Goal: Information Seeking & Learning: Learn about a topic

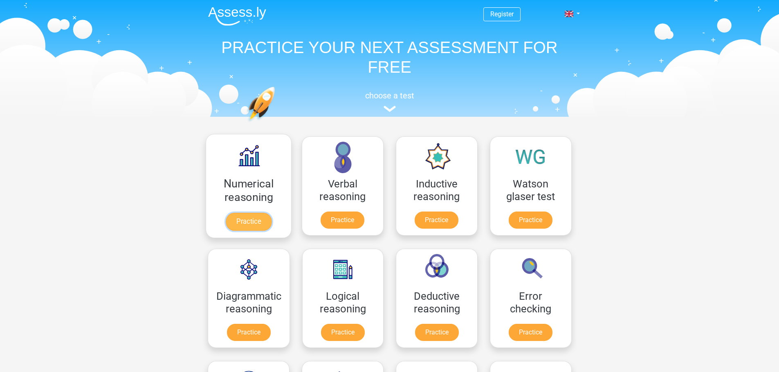
click at [251, 213] on link "Practice" at bounding box center [248, 222] width 46 height 18
click at [330, 213] on link "Practice" at bounding box center [342, 222] width 46 height 18
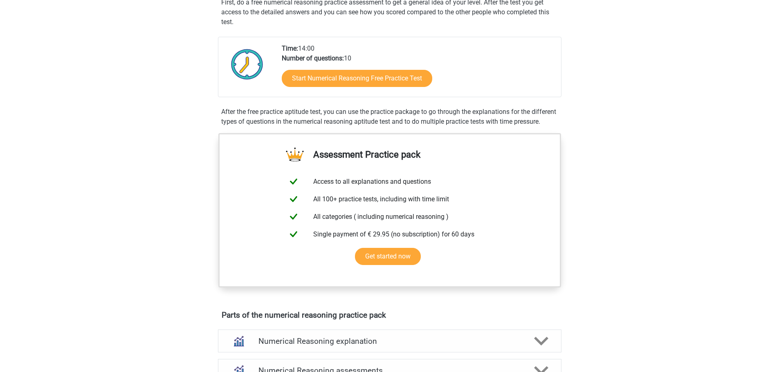
scroll to position [123, 0]
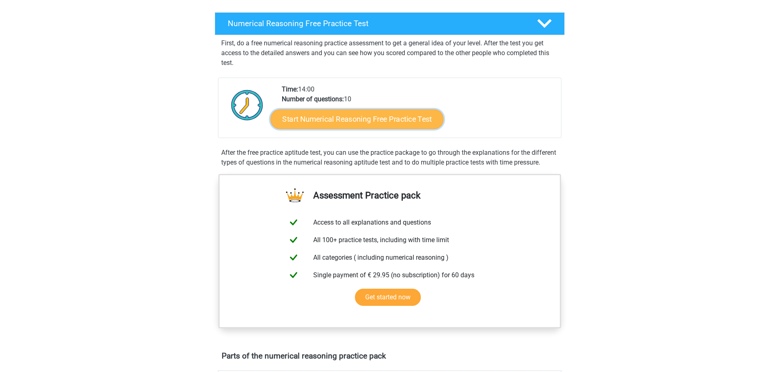
click at [374, 120] on link "Start Numerical Reasoning Free Practice Test" at bounding box center [356, 119] width 173 height 20
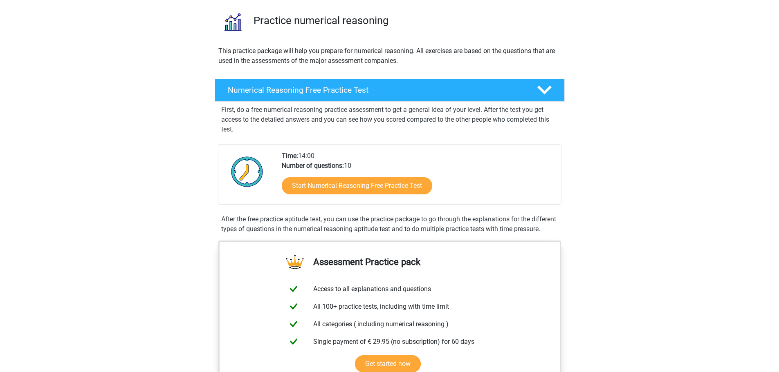
scroll to position [0, 0]
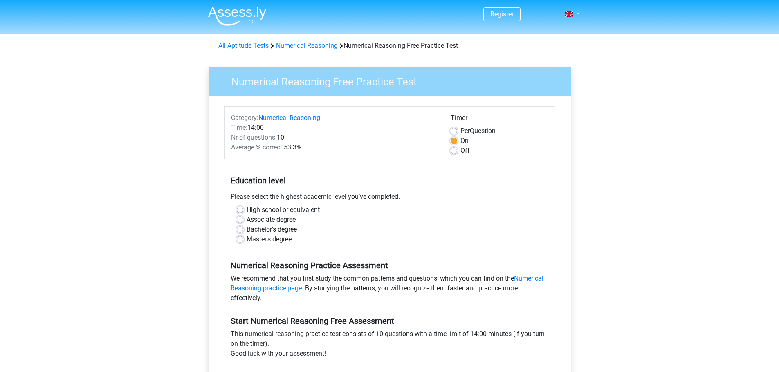
click at [246, 229] on label "Bachelor's degree" at bounding box center [271, 230] width 50 height 10
click at [241, 229] on input "Bachelor's degree" at bounding box center [240, 229] width 7 height 8
radio input "true"
click at [246, 222] on label "Associate degree" at bounding box center [270, 220] width 49 height 10
click at [241, 222] on input "Associate degree" at bounding box center [240, 219] width 7 height 8
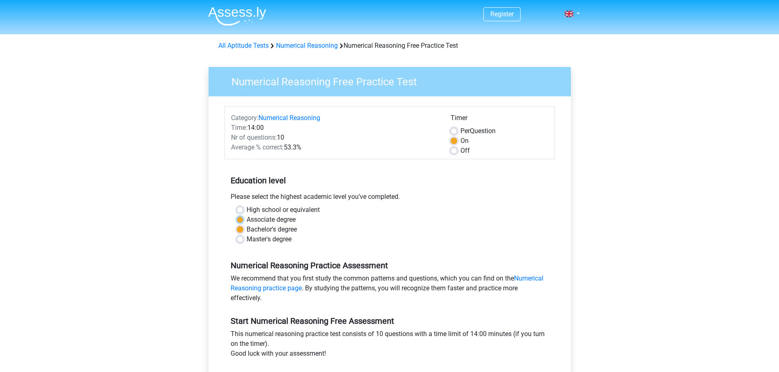
radio input "true"
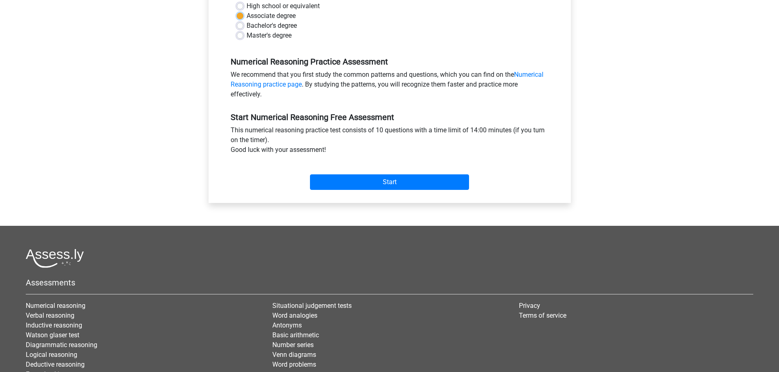
scroll to position [204, 0]
click at [376, 179] on input "Start" at bounding box center [389, 182] width 159 height 16
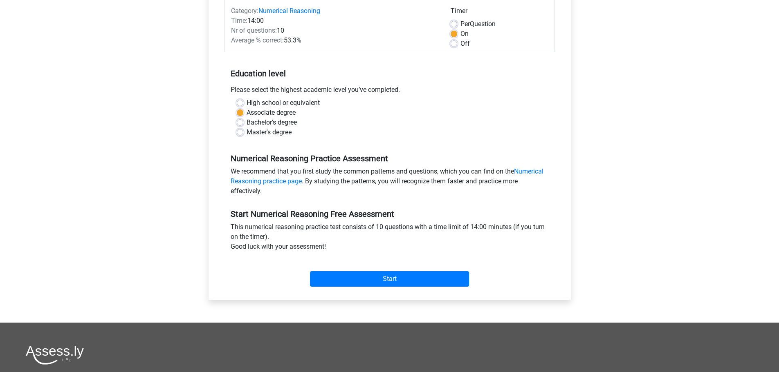
scroll to position [0, 0]
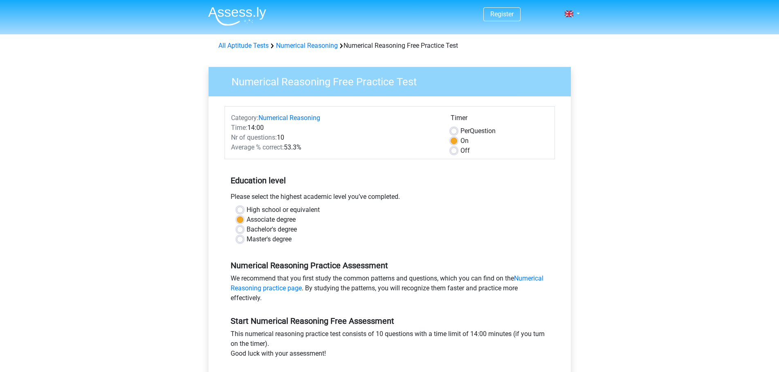
click at [460, 131] on label "Per Question" at bounding box center [477, 131] width 35 height 10
click at [452, 131] on input "Per Question" at bounding box center [453, 130] width 7 height 8
radio input "true"
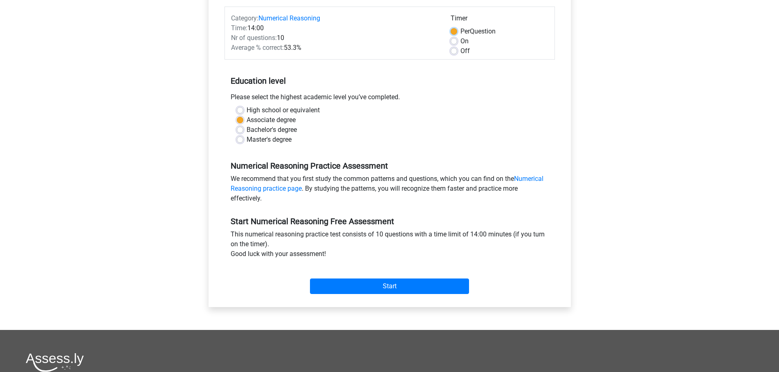
scroll to position [163, 0]
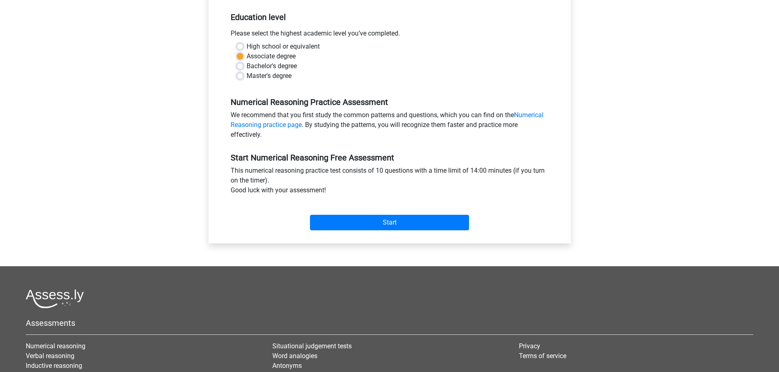
click at [381, 214] on div "Start" at bounding box center [389, 216] width 330 height 29
click at [377, 222] on input "Start" at bounding box center [389, 223] width 159 height 16
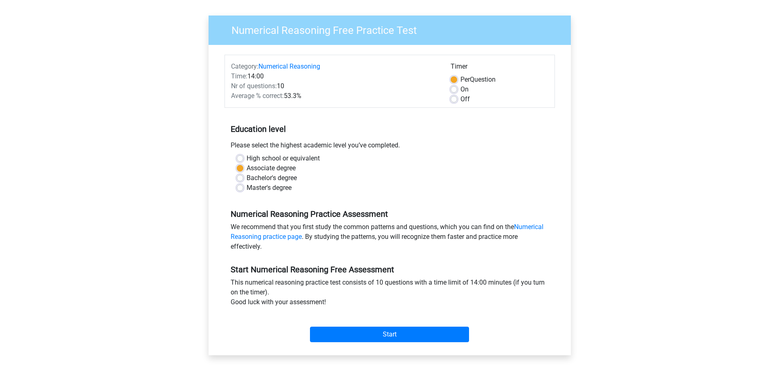
scroll to position [0, 0]
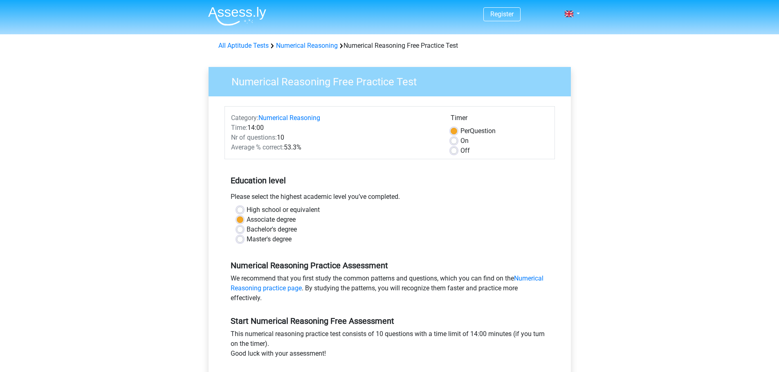
click at [460, 150] on label "Off" at bounding box center [464, 151] width 9 height 10
click at [455, 150] on input "Off" at bounding box center [453, 150] width 7 height 8
radio input "true"
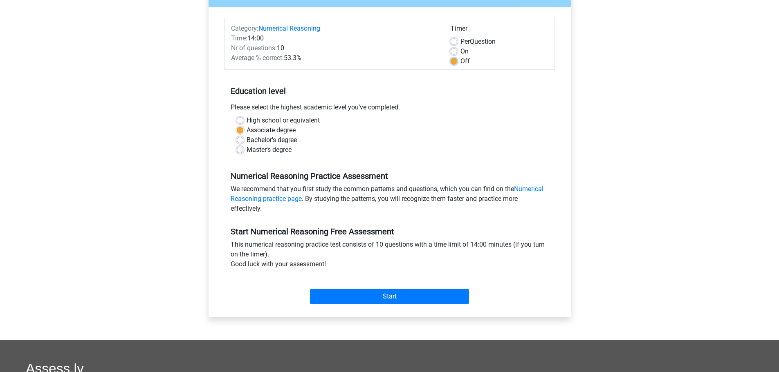
scroll to position [204, 0]
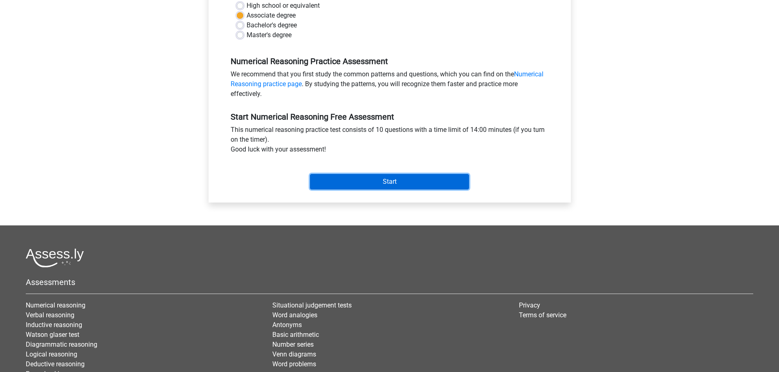
click at [367, 185] on input "Start" at bounding box center [389, 182] width 159 height 16
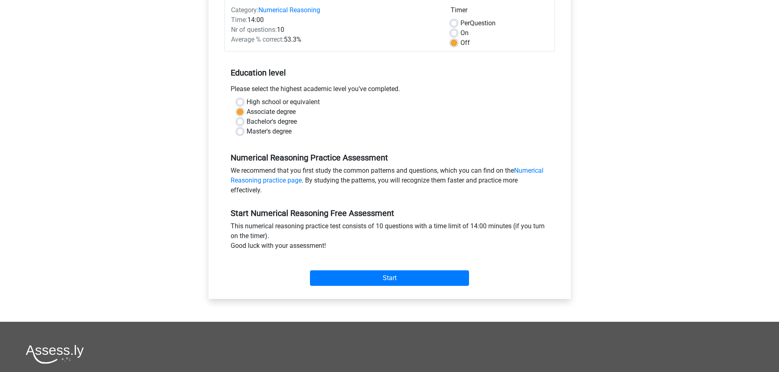
scroll to position [82, 0]
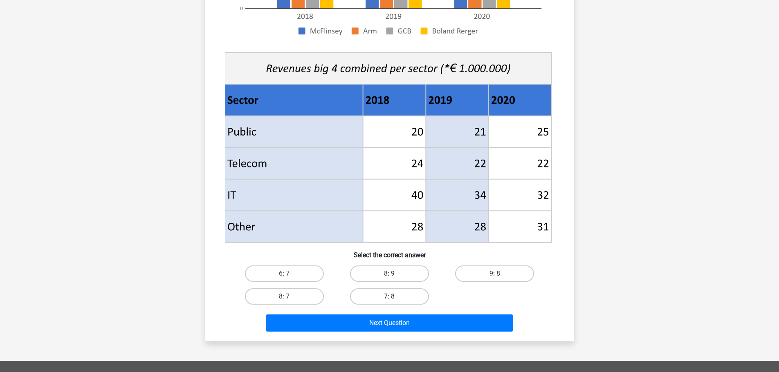
scroll to position [368, 0]
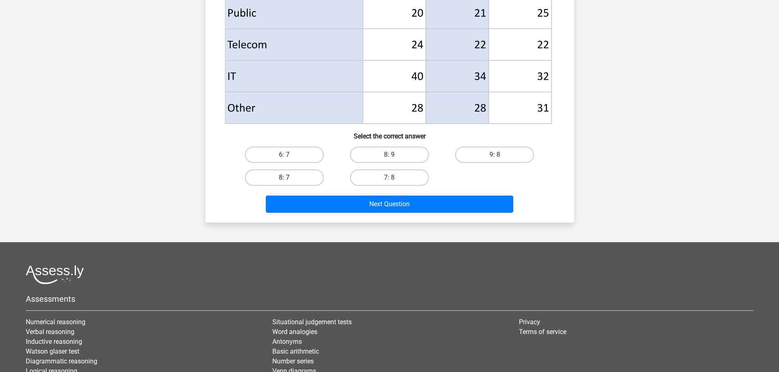
click at [302, 181] on label "8: 7" at bounding box center [284, 178] width 79 height 16
click at [289, 181] on input "8: 7" at bounding box center [286, 180] width 5 height 5
radio input "true"
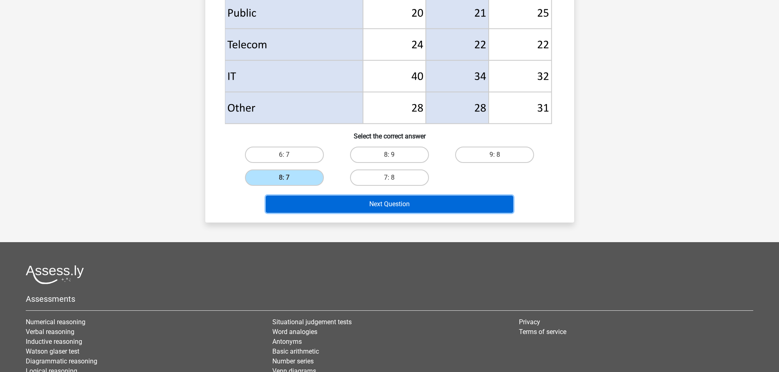
click at [385, 206] on button "Next Question" at bounding box center [389, 204] width 247 height 17
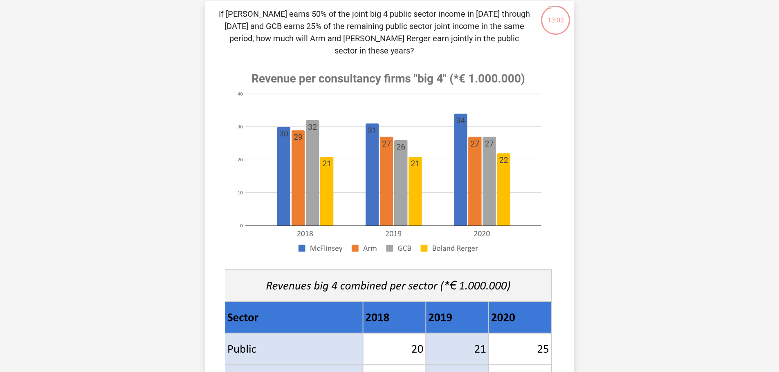
scroll to position [41, 0]
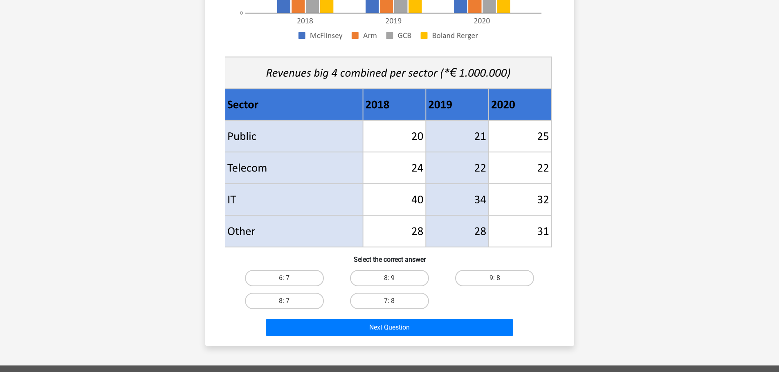
scroll to position [245, 0]
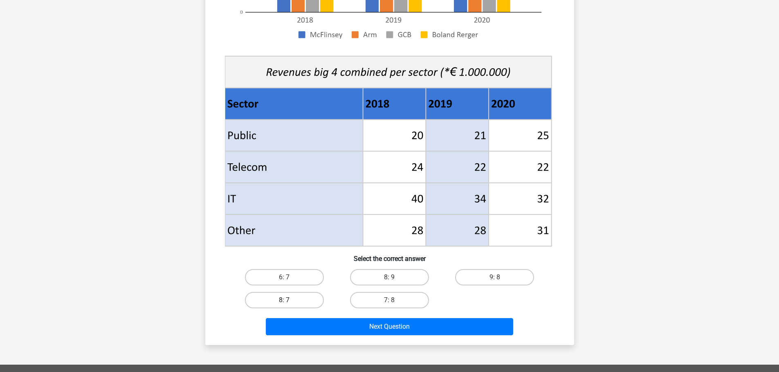
drag, startPoint x: 281, startPoint y: 305, endPoint x: 334, endPoint y: 316, distance: 54.8
click at [280, 305] on label "8: 7" at bounding box center [284, 300] width 79 height 16
click at [284, 305] on input "8: 7" at bounding box center [286, 302] width 5 height 5
radio input "true"
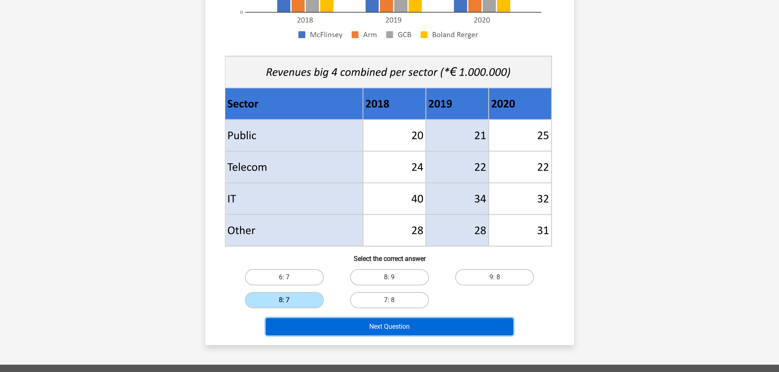
click at [383, 325] on button "Next Question" at bounding box center [389, 326] width 247 height 17
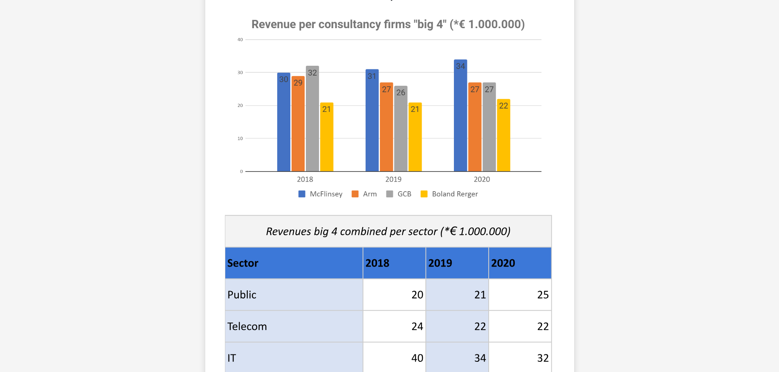
scroll to position [0, 0]
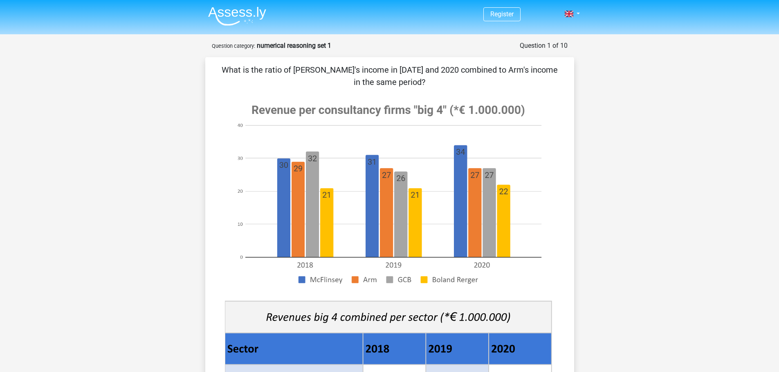
scroll to position [204, 0]
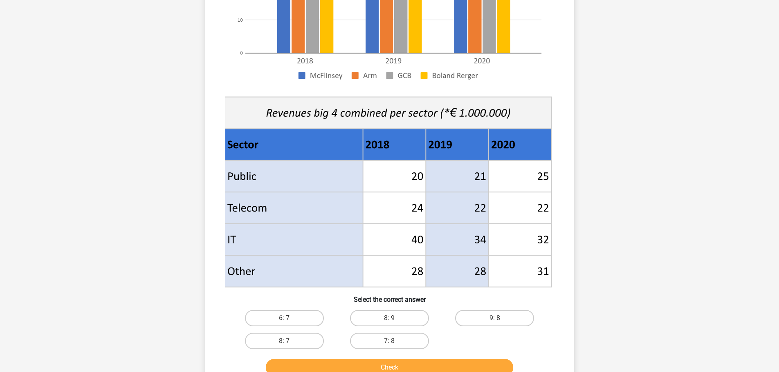
click at [289, 344] on input "8: 7" at bounding box center [286, 343] width 5 height 5
radio input "true"
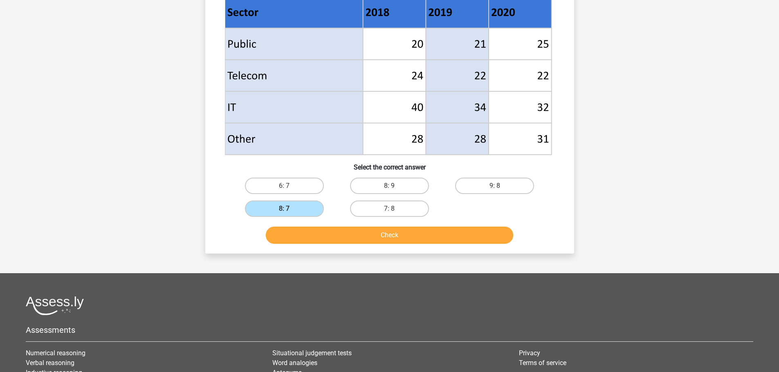
scroll to position [450, 0]
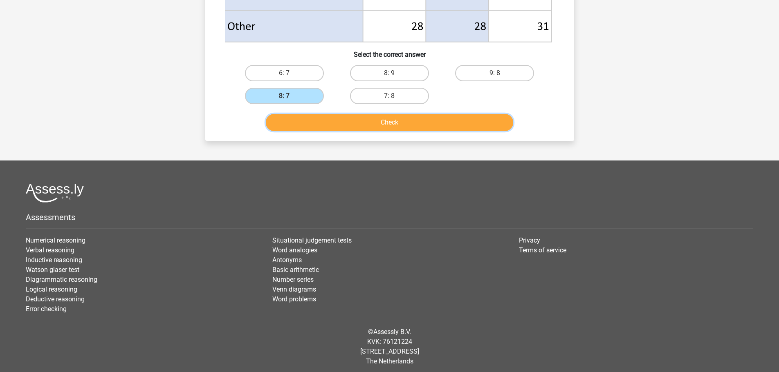
click at [381, 121] on button "Check" at bounding box center [389, 122] width 247 height 17
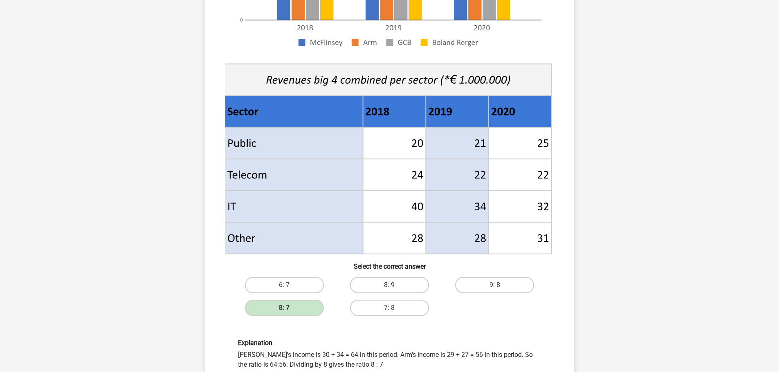
scroll to position [327, 0]
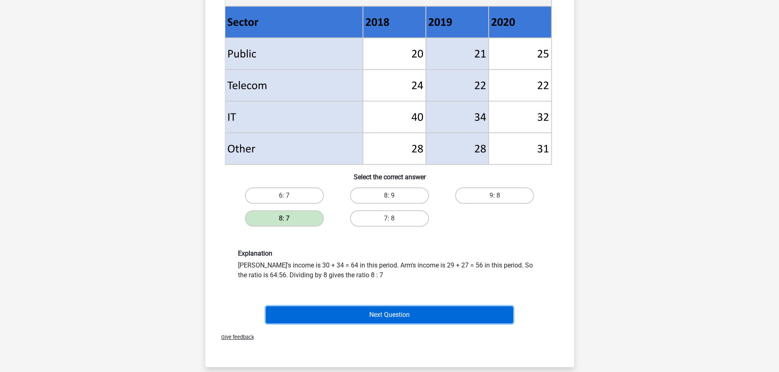
click at [374, 316] on button "Next Question" at bounding box center [389, 315] width 247 height 17
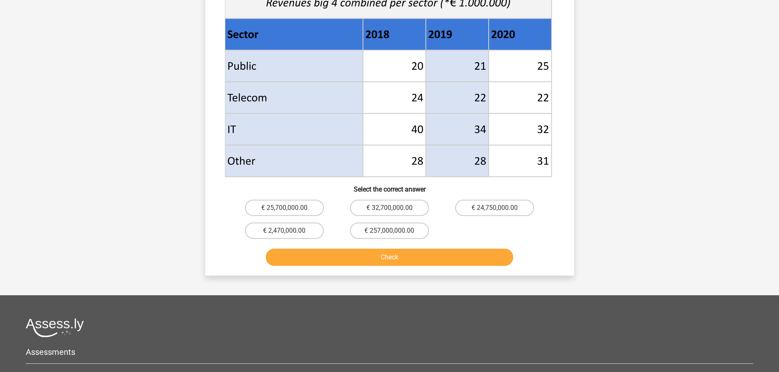
click at [408, 257] on button "Check" at bounding box center [389, 257] width 247 height 17
click at [399, 197] on div "€ 32,700,000.00" at bounding box center [389, 208] width 105 height 23
drag, startPoint x: 389, startPoint y: 206, endPoint x: 407, endPoint y: 251, distance: 48.7
click at [389, 206] on label "€ 32,700,000.00" at bounding box center [389, 208] width 79 height 16
click at [389, 208] on input "€ 32,700,000.00" at bounding box center [391, 210] width 5 height 5
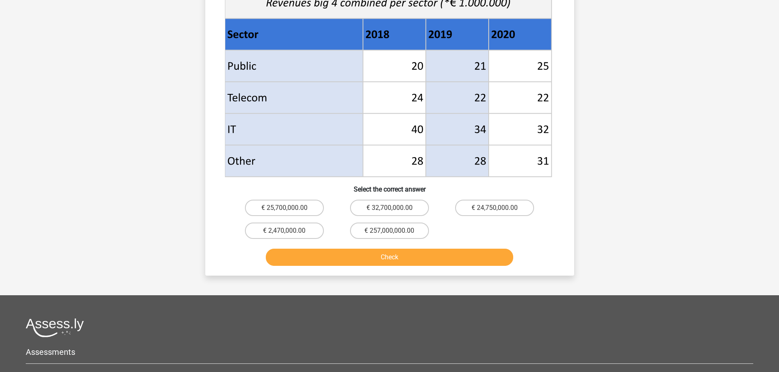
radio input "true"
click at [399, 264] on button "Check" at bounding box center [389, 257] width 247 height 17
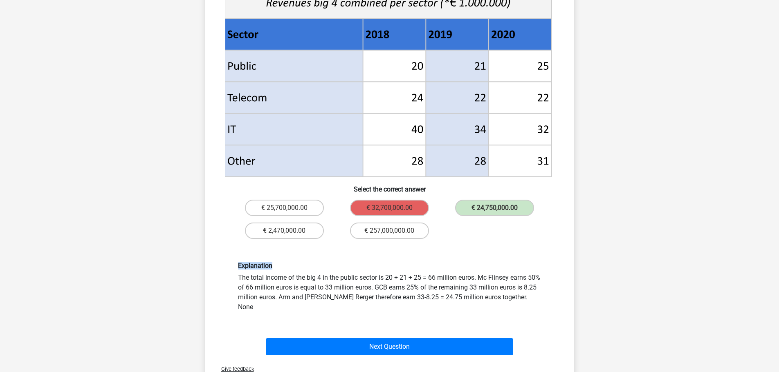
drag, startPoint x: 238, startPoint y: 266, endPoint x: 278, endPoint y: 266, distance: 40.1
click at [278, 266] on h6 "Explanation" at bounding box center [389, 266] width 303 height 8
drag, startPoint x: 249, startPoint y: 280, endPoint x: 532, endPoint y: 298, distance: 283.4
click at [532, 298] on div "Explanation The total income of the big 4 in the public sector is 20 + 21 + 25 …" at bounding box center [390, 287] width 316 height 50
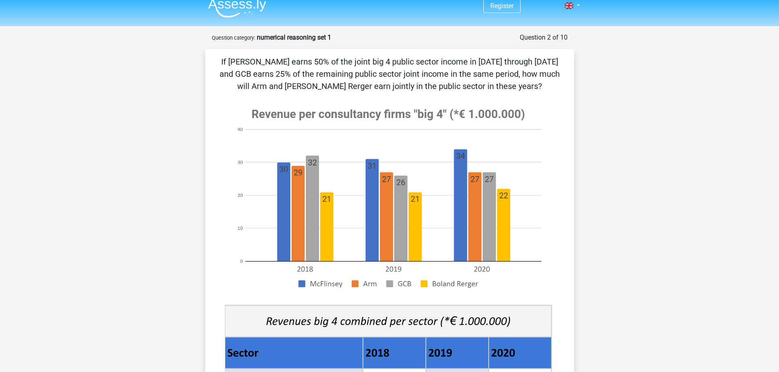
scroll to position [0, 0]
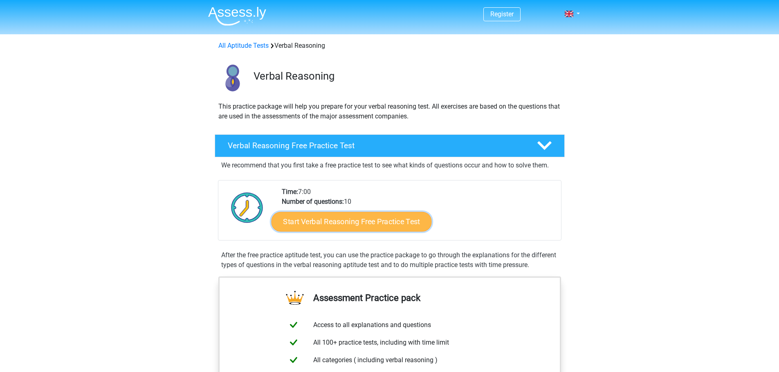
click at [386, 224] on link "Start Verbal Reasoning Free Practice Test" at bounding box center [351, 222] width 160 height 20
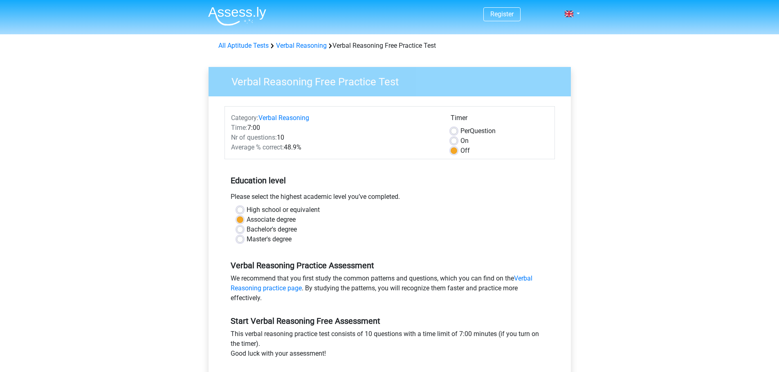
click at [454, 126] on div "Per Question" at bounding box center [499, 131] width 98 height 10
click at [460, 128] on label "Per Question" at bounding box center [477, 131] width 35 height 10
click at [454, 128] on input "Per Question" at bounding box center [453, 130] width 7 height 8
radio input "true"
click at [456, 146] on div "Off" at bounding box center [499, 151] width 98 height 10
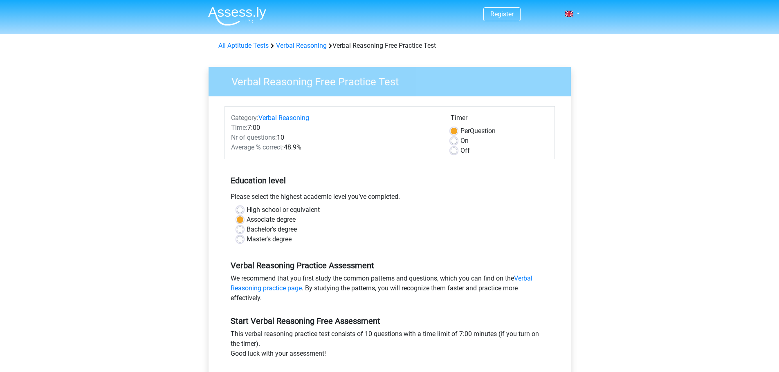
click at [460, 152] on label "Off" at bounding box center [464, 151] width 9 height 10
click at [455, 152] on input "Off" at bounding box center [453, 150] width 7 height 8
radio input "true"
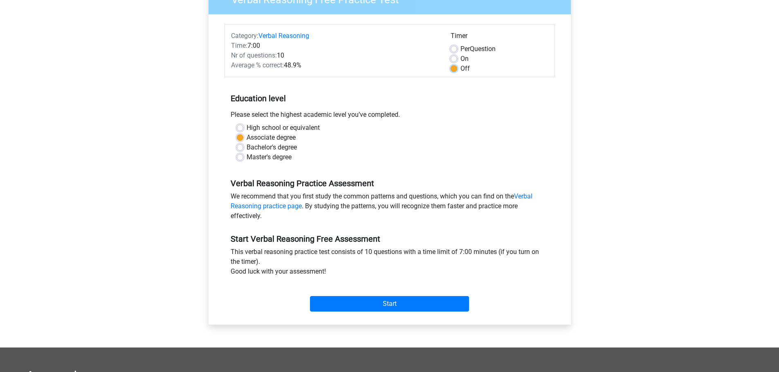
scroll to position [163, 0]
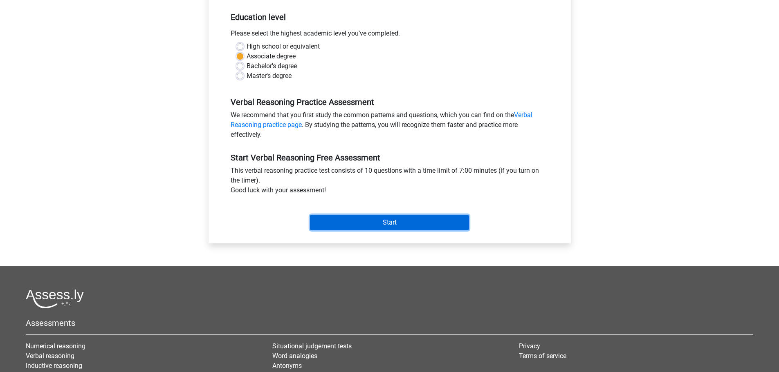
click at [381, 224] on input "Start" at bounding box center [389, 223] width 159 height 16
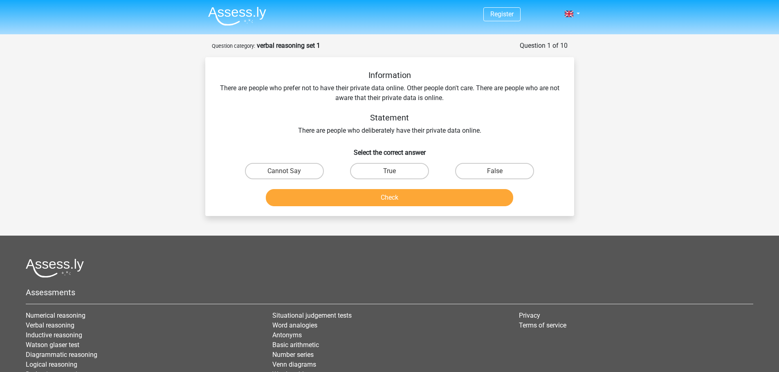
click at [406, 88] on div "Information There are people who prefer not to have their private data online. …" at bounding box center [389, 102] width 343 height 65
drag, startPoint x: 415, startPoint y: 88, endPoint x: 478, endPoint y: 88, distance: 62.9
click at [478, 88] on div "Information There are people who prefer not to have their private data online. …" at bounding box center [389, 102] width 343 height 65
drag, startPoint x: 495, startPoint y: 88, endPoint x: 407, endPoint y: 86, distance: 88.3
click at [548, 87] on div "Information There are people who prefer not to have their private data online. …" at bounding box center [389, 102] width 343 height 65
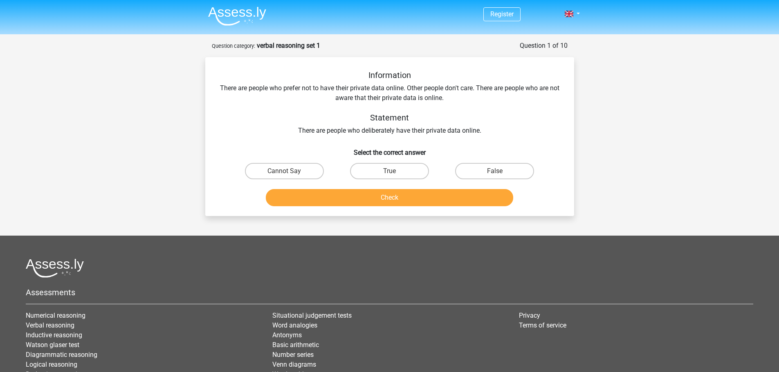
click at [329, 96] on div "Information There are people who prefer not to have their private data online. …" at bounding box center [389, 102] width 343 height 65
drag, startPoint x: 301, startPoint y: 130, endPoint x: 482, endPoint y: 132, distance: 181.1
click at [482, 132] on div "Information There are people who prefer not to have their private data online. …" at bounding box center [389, 102] width 343 height 65
click at [323, 84] on div "Information There are people who prefer not to have their private data online. …" at bounding box center [389, 102] width 343 height 65
drag, startPoint x: 303, startPoint y: 130, endPoint x: 470, endPoint y: 134, distance: 166.8
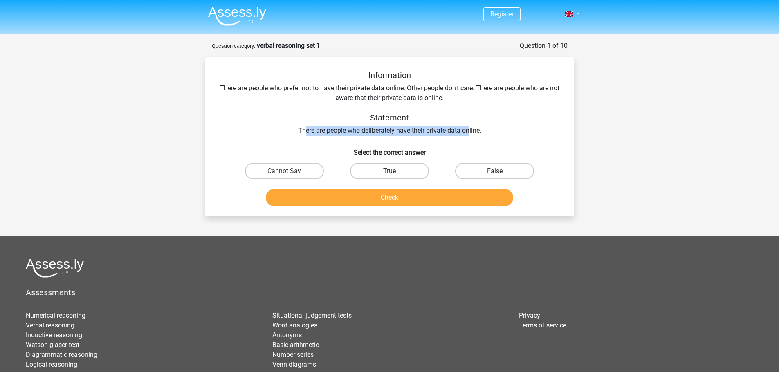
click at [470, 134] on div "Information There are people who prefer not to have their private data online. …" at bounding box center [389, 102] width 343 height 65
click at [249, 87] on div "Information There are people who prefer not to have their private data online. …" at bounding box center [389, 102] width 343 height 65
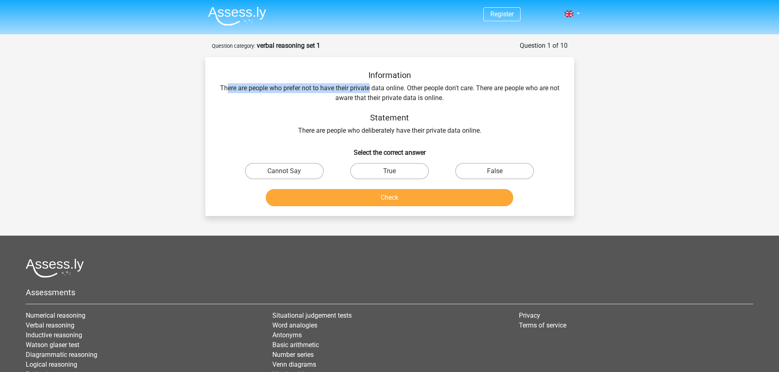
drag, startPoint x: 229, startPoint y: 89, endPoint x: 374, endPoint y: 90, distance: 144.3
click at [374, 90] on div "Information There are people who prefer not to have their private data online. …" at bounding box center [389, 102] width 343 height 65
drag, startPoint x: 430, startPoint y: 86, endPoint x: 482, endPoint y: 87, distance: 51.5
click at [482, 87] on div "Information There are people who prefer not to have their private data online. …" at bounding box center [389, 102] width 343 height 65
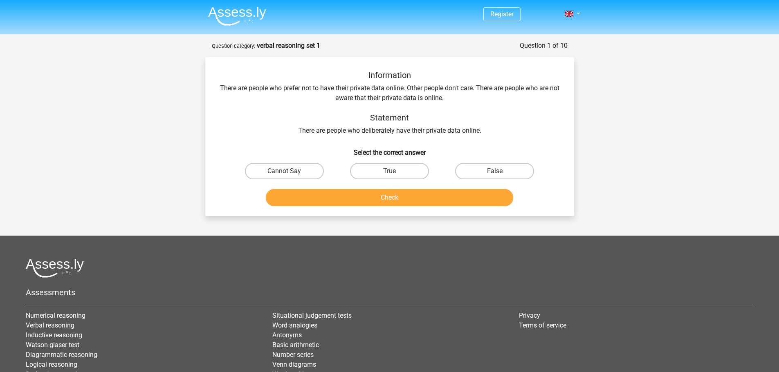
click at [525, 88] on div "Information There are people who prefer not to have their private data online. …" at bounding box center [389, 102] width 343 height 65
drag, startPoint x: 351, startPoint y: 101, endPoint x: 407, endPoint y: 101, distance: 55.2
click at [407, 101] on div "Information There are people who prefer not to have their private data online. …" at bounding box center [389, 102] width 343 height 65
click at [306, 129] on div "Information There are people who prefer not to have their private data online. …" at bounding box center [389, 102] width 343 height 65
drag, startPoint x: 300, startPoint y: 133, endPoint x: 470, endPoint y: 131, distance: 169.2
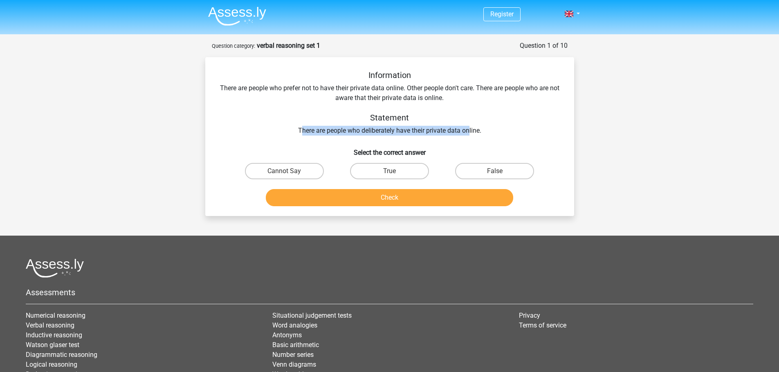
click at [470, 131] on div "Information There are people who prefer not to have their private data online. …" at bounding box center [389, 102] width 343 height 65
click at [269, 168] on label "Cannot Say" at bounding box center [284, 171] width 79 height 16
click at [284, 171] on input "Cannot Say" at bounding box center [286, 173] width 5 height 5
radio input "true"
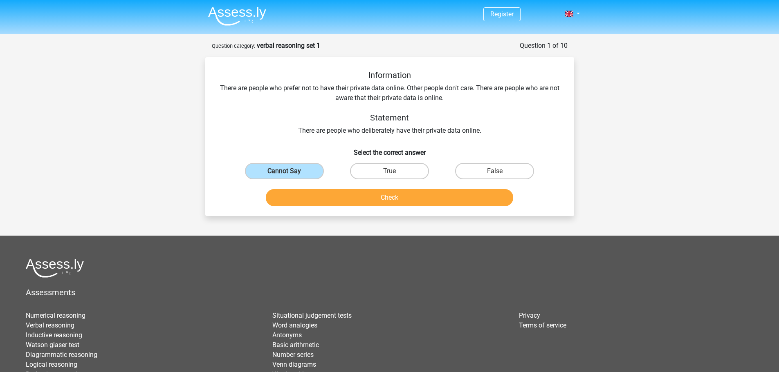
click at [430, 104] on div "Information There are people who prefer not to have their private data online. …" at bounding box center [389, 102] width 343 height 65
click at [393, 199] on button "Check" at bounding box center [389, 197] width 247 height 17
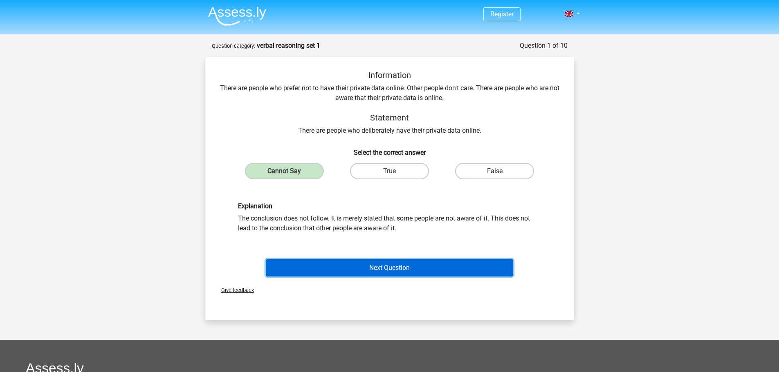
click at [381, 267] on button "Next Question" at bounding box center [389, 268] width 247 height 17
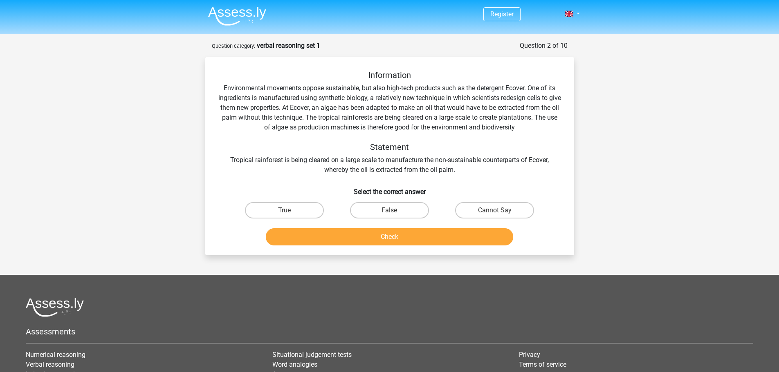
click at [235, 12] on img at bounding box center [237, 16] width 58 height 19
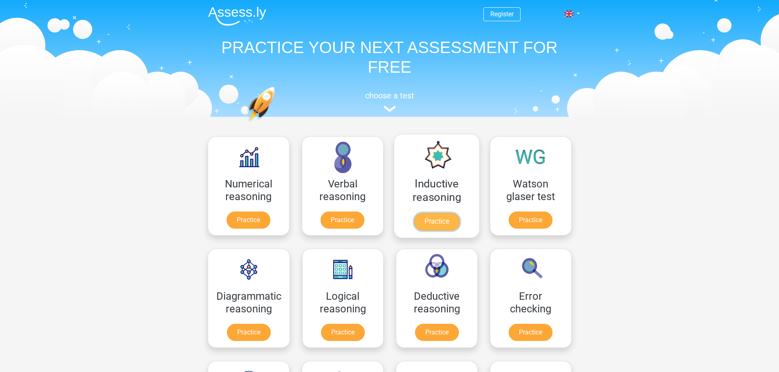
click at [437, 217] on link "Practice" at bounding box center [436, 222] width 46 height 18
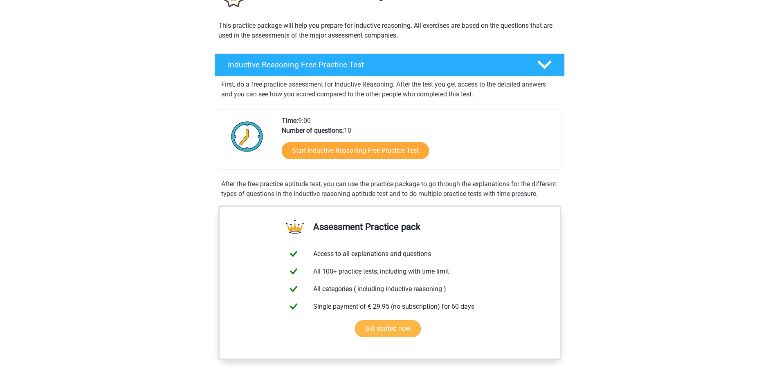
scroll to position [163, 0]
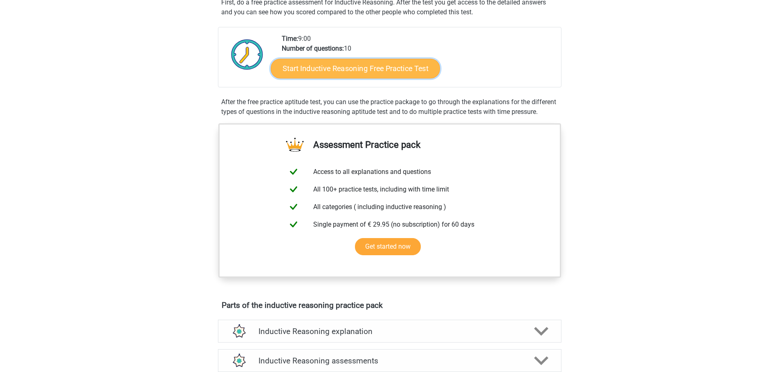
click at [322, 63] on link "Start Inductive Reasoning Free Practice Test" at bounding box center [355, 68] width 169 height 20
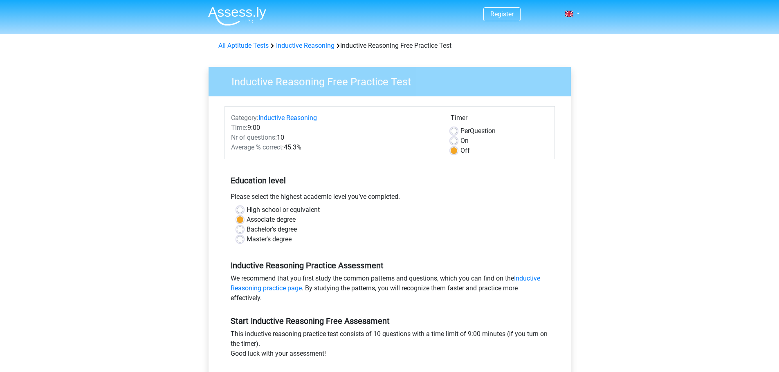
scroll to position [204, 0]
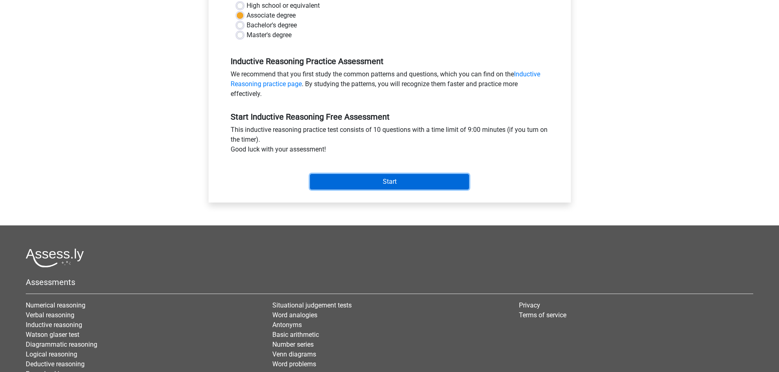
click at [369, 183] on input "Start" at bounding box center [389, 182] width 159 height 16
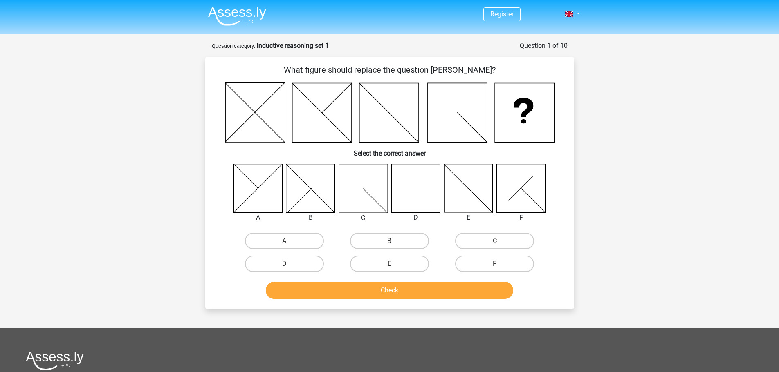
click at [412, 172] on icon at bounding box center [415, 188] width 49 height 49
click at [403, 191] on icon at bounding box center [415, 188] width 49 height 49
click at [299, 260] on label "D" at bounding box center [284, 264] width 79 height 16
click at [289, 264] on input "D" at bounding box center [286, 266] width 5 height 5
radio input "true"
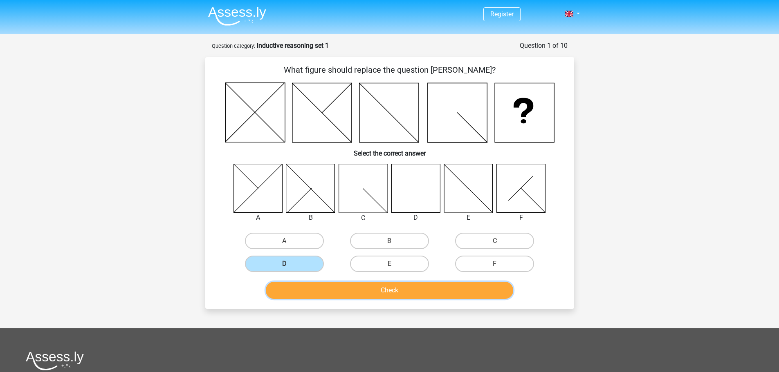
click at [363, 284] on button "Check" at bounding box center [389, 290] width 247 height 17
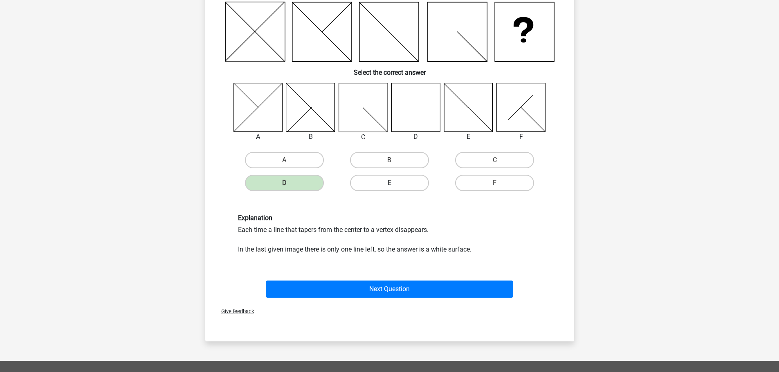
scroll to position [82, 0]
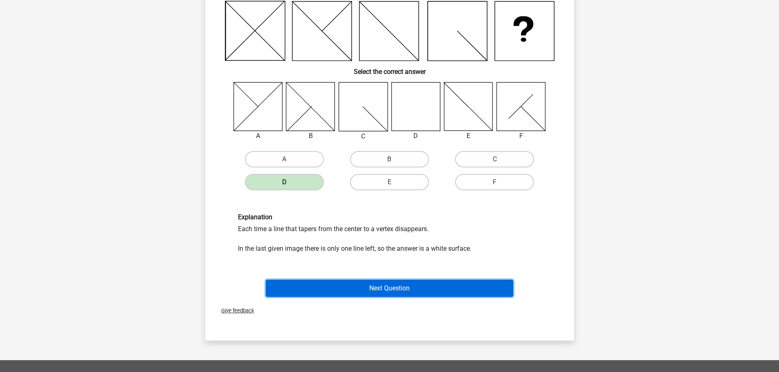
click at [372, 295] on button "Next Question" at bounding box center [389, 288] width 247 height 17
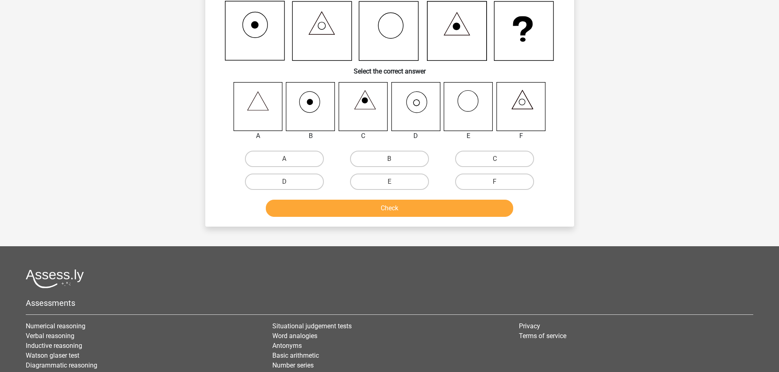
scroll to position [41, 0]
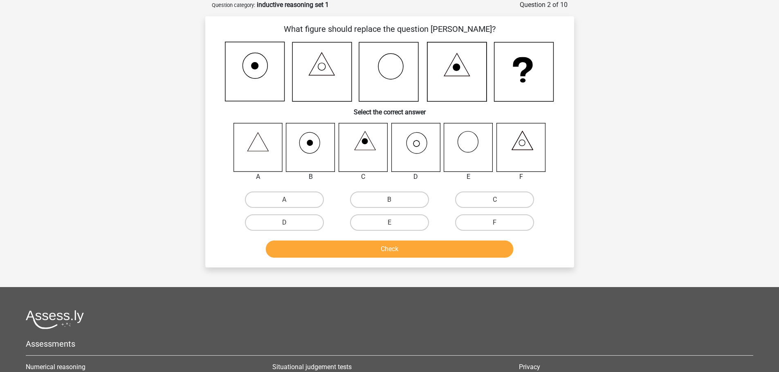
click at [420, 142] on icon at bounding box center [415, 147] width 49 height 49
click at [290, 228] on label "D" at bounding box center [284, 223] width 79 height 16
click at [289, 228] on input "D" at bounding box center [286, 225] width 5 height 5
radio input "true"
click at [334, 249] on button "Check" at bounding box center [389, 249] width 247 height 17
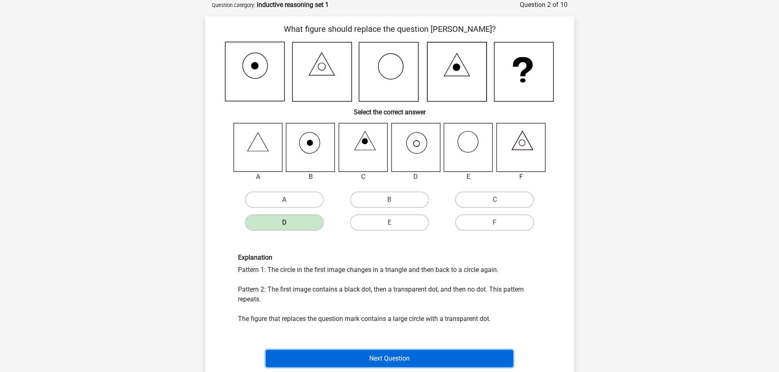
click at [377, 354] on button "Next Question" at bounding box center [389, 358] width 247 height 17
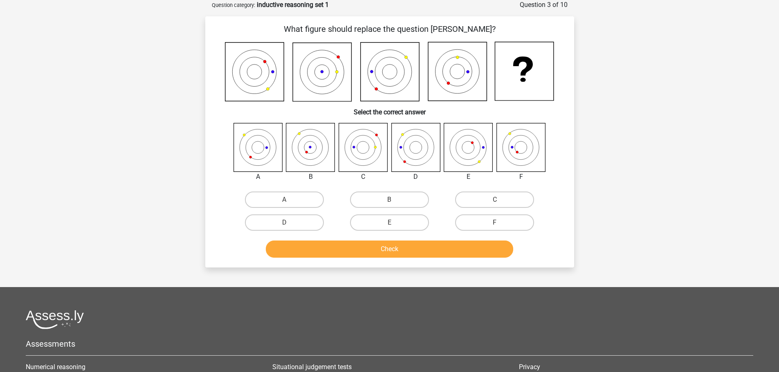
click at [233, 86] on icon at bounding box center [254, 72] width 59 height 59
click at [333, 72] on icon at bounding box center [322, 72] width 59 height 59
click at [445, 72] on icon at bounding box center [457, 71] width 59 height 59
click at [488, 219] on label "F" at bounding box center [494, 223] width 79 height 16
click at [495, 223] on input "F" at bounding box center [497, 225] width 5 height 5
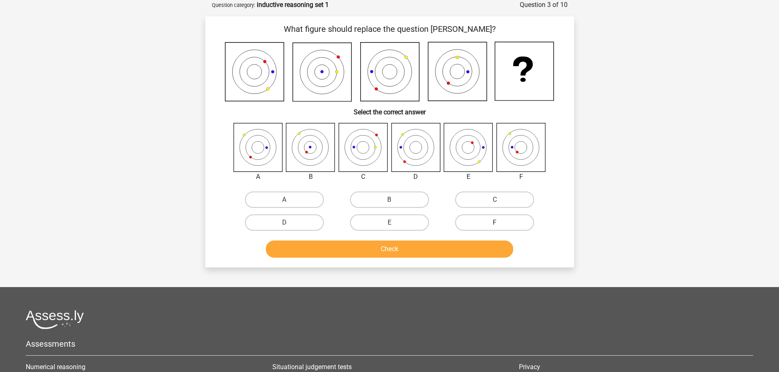
radio input "true"
click at [458, 253] on button "Check" at bounding box center [389, 249] width 247 height 17
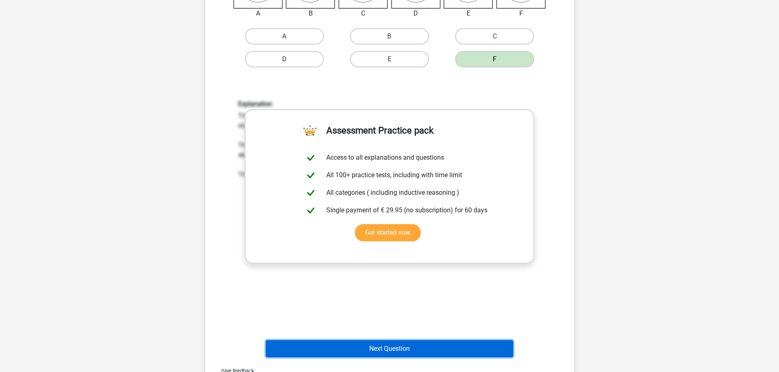
click at [360, 345] on button "Next Question" at bounding box center [389, 348] width 247 height 17
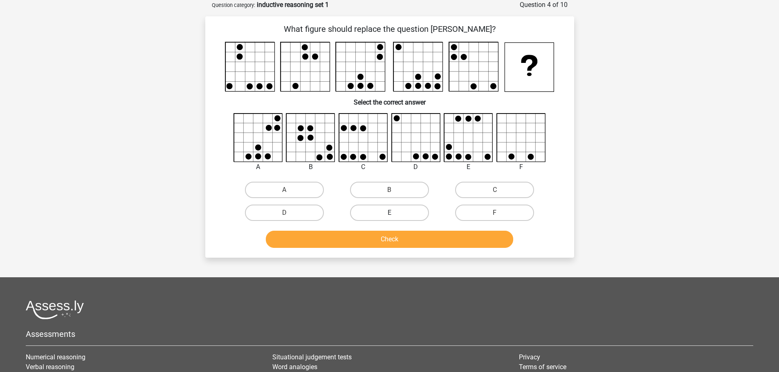
click at [381, 213] on label "E" at bounding box center [389, 213] width 79 height 16
click at [389, 213] on input "E" at bounding box center [391, 215] width 5 height 5
radio input "true"
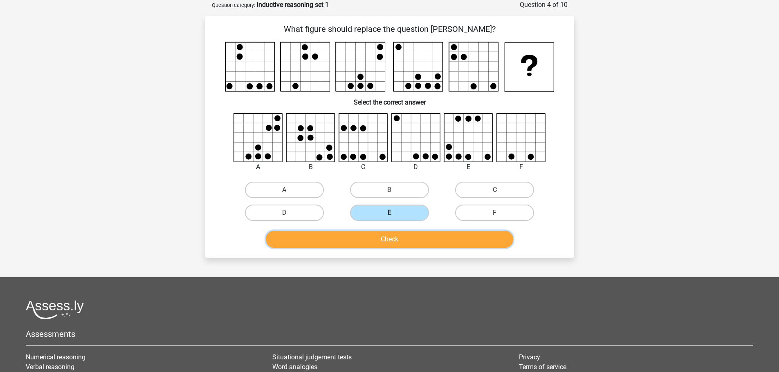
click at [393, 237] on button "Check" at bounding box center [389, 239] width 247 height 17
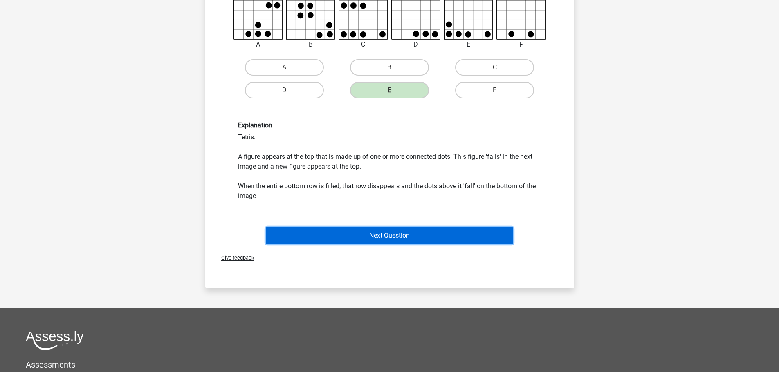
click at [382, 242] on button "Next Question" at bounding box center [389, 235] width 247 height 17
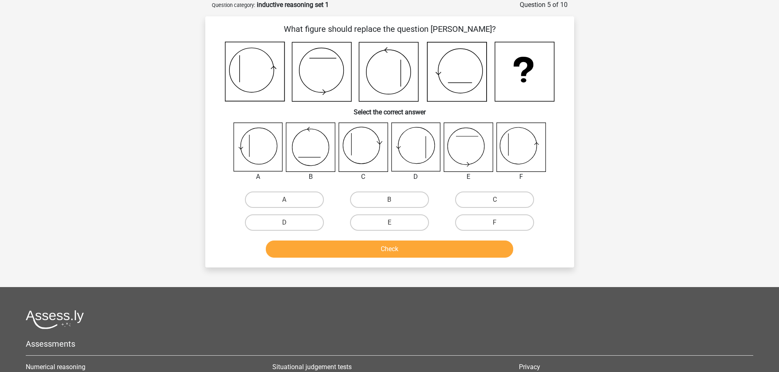
drag, startPoint x: 313, startPoint y: 55, endPoint x: 284, endPoint y: 63, distance: 30.7
click at [296, 61] on icon at bounding box center [321, 72] width 59 height 59
click at [513, 142] on icon at bounding box center [520, 147] width 49 height 49
click at [491, 222] on label "F" at bounding box center [494, 223] width 79 height 16
click at [495, 223] on input "F" at bounding box center [497, 225] width 5 height 5
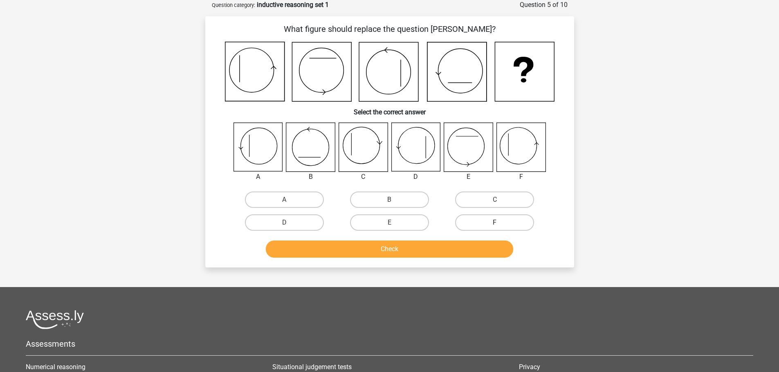
radio input "true"
click at [475, 249] on button "Check" at bounding box center [389, 249] width 247 height 17
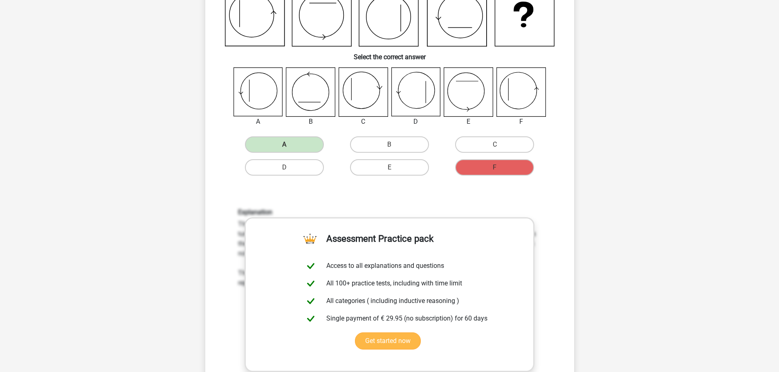
scroll to position [82, 0]
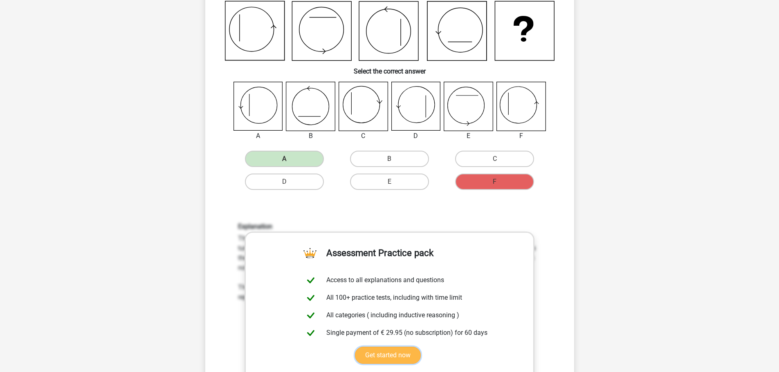
click at [380, 347] on link "Get started now" at bounding box center [388, 355] width 66 height 17
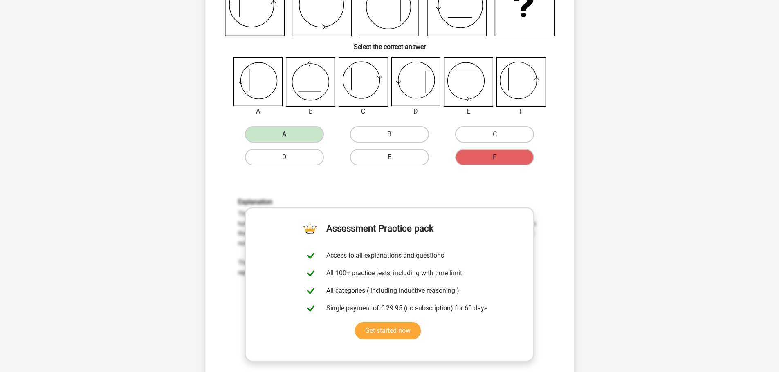
scroll to position [41, 0]
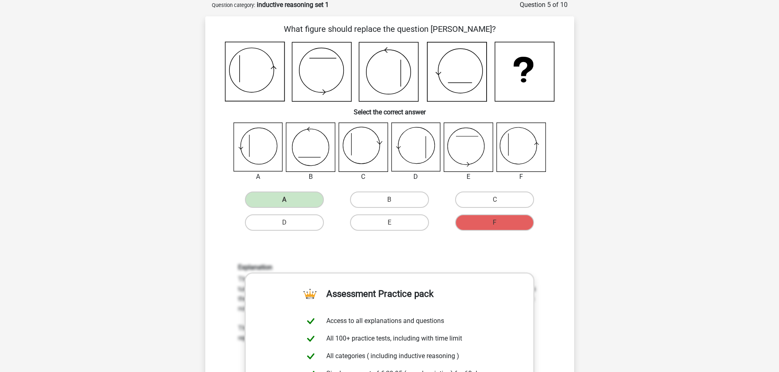
click at [383, 78] on icon at bounding box center [388, 72] width 59 height 59
drag, startPoint x: 254, startPoint y: 91, endPoint x: 224, endPoint y: 85, distance: 30.5
click at [225, 85] on icon at bounding box center [389, 72] width 329 height 60
drag, startPoint x: 267, startPoint y: 67, endPoint x: 244, endPoint y: 95, distance: 36.6
click at [244, 95] on icon at bounding box center [254, 71] width 59 height 59
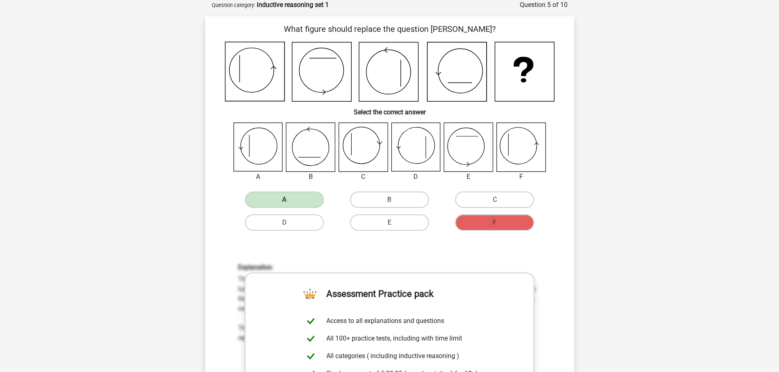
click at [448, 79] on icon at bounding box center [456, 72] width 59 height 59
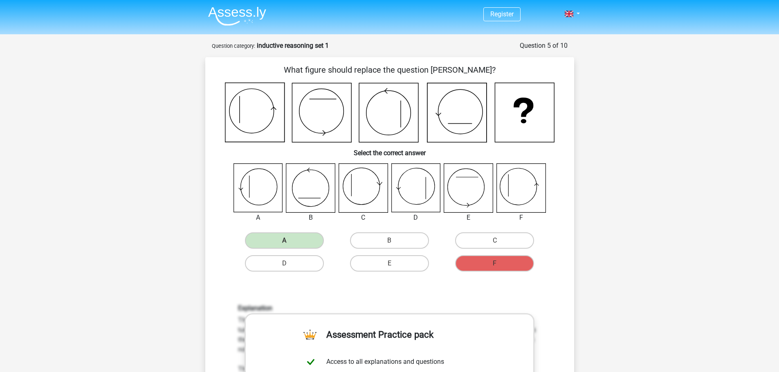
click at [245, 16] on img at bounding box center [237, 16] width 58 height 19
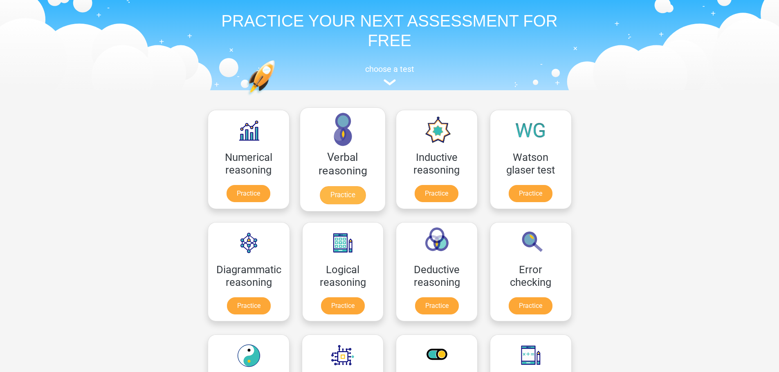
scroll to position [41, 0]
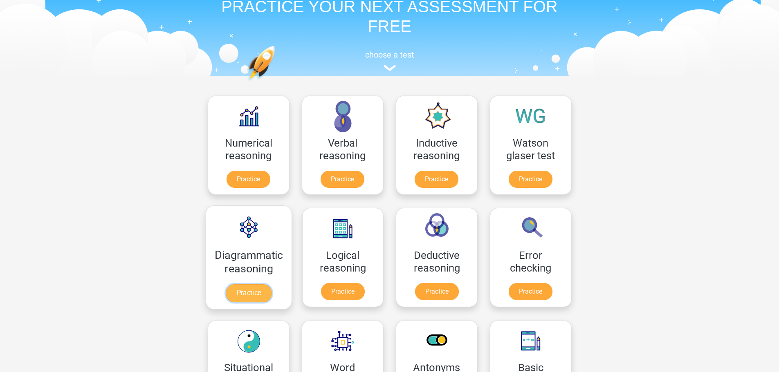
click at [240, 284] on link "Practice" at bounding box center [249, 293] width 46 height 18
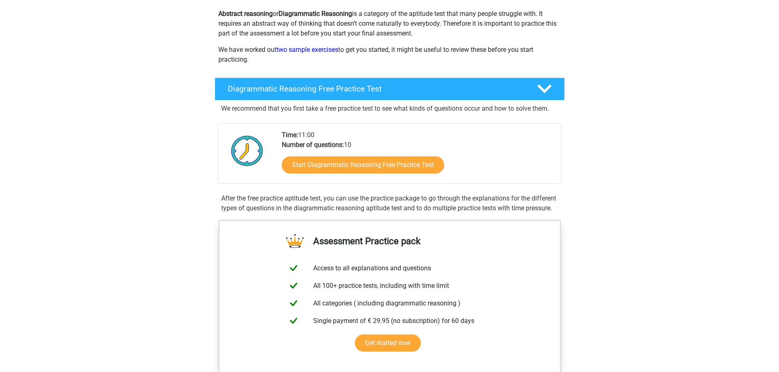
scroll to position [123, 0]
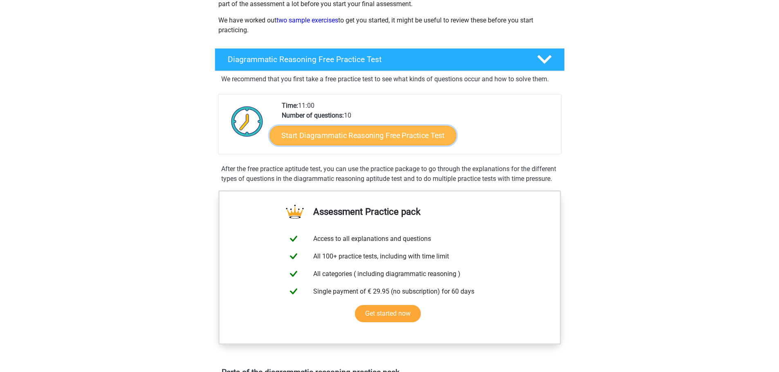
click at [380, 137] on link "Start Diagrammatic Reasoning Free Practice Test" at bounding box center [362, 135] width 187 height 20
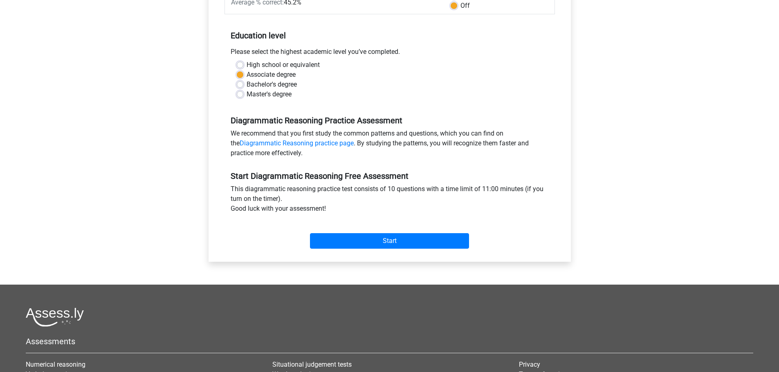
scroll to position [204, 0]
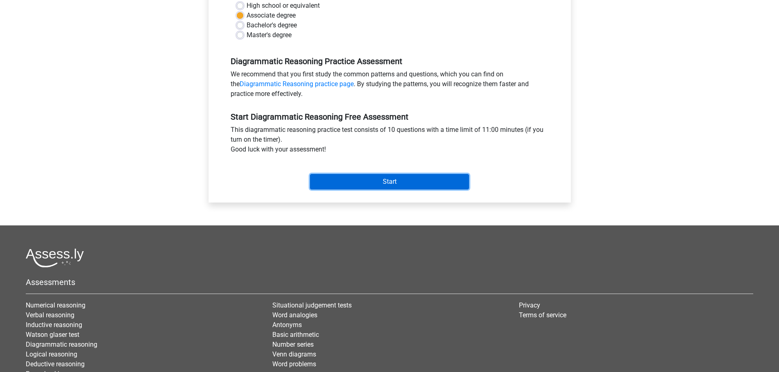
click at [394, 180] on input "Start" at bounding box center [389, 182] width 159 height 16
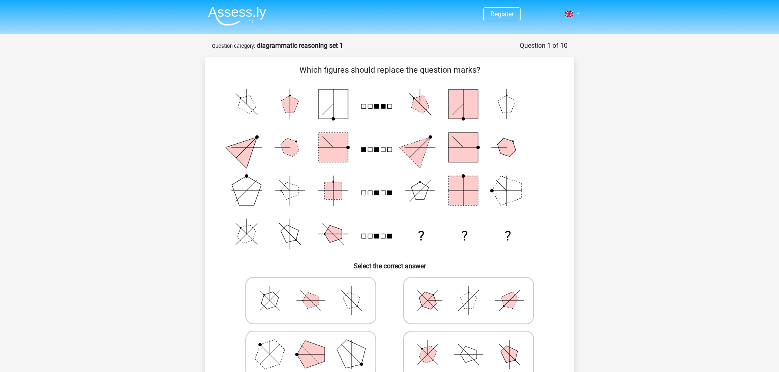
click at [254, 27] on nav "Register Nederlands English" at bounding box center [389, 14] width 376 height 27
click at [253, 13] on img at bounding box center [237, 16] width 58 height 19
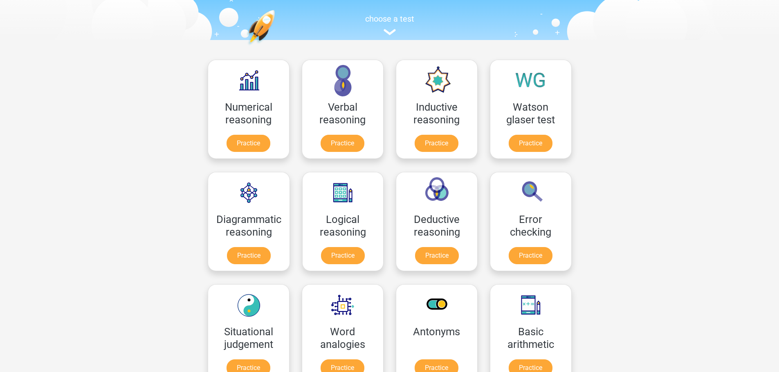
scroll to position [82, 0]
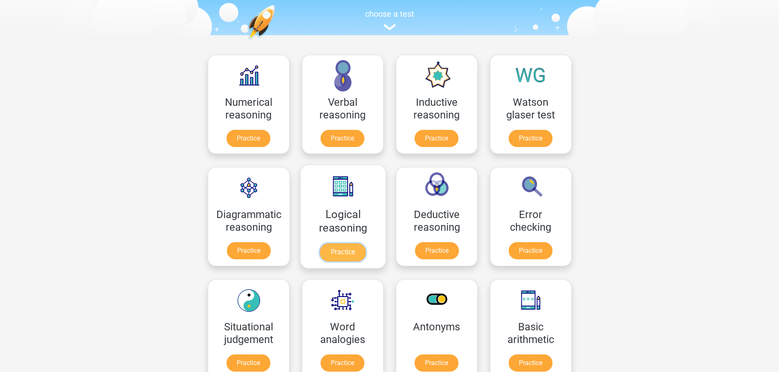
click at [344, 254] on link "Practice" at bounding box center [343, 253] width 46 height 18
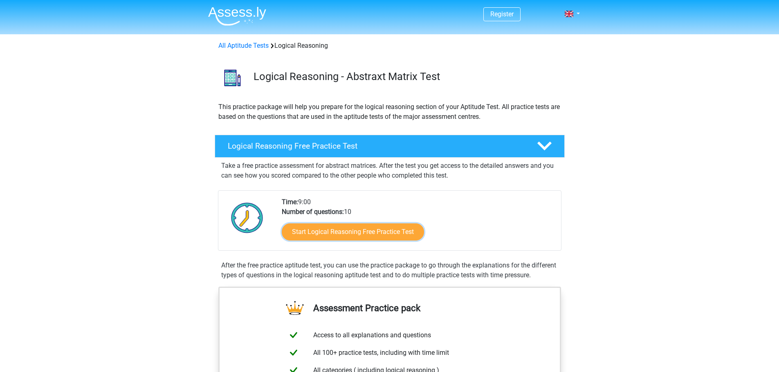
click at [340, 229] on link "Start Logical Reasoning Free Practice Test" at bounding box center [353, 232] width 142 height 17
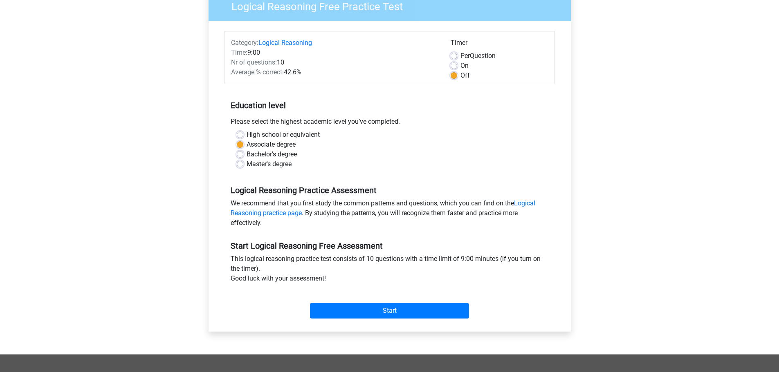
scroll to position [82, 0]
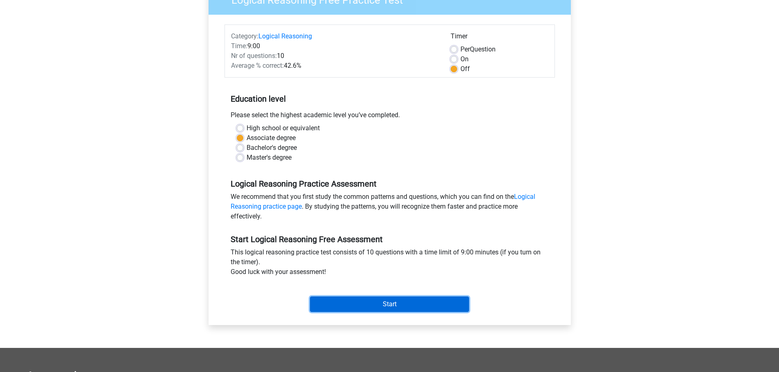
click at [356, 308] on input "Start" at bounding box center [389, 305] width 159 height 16
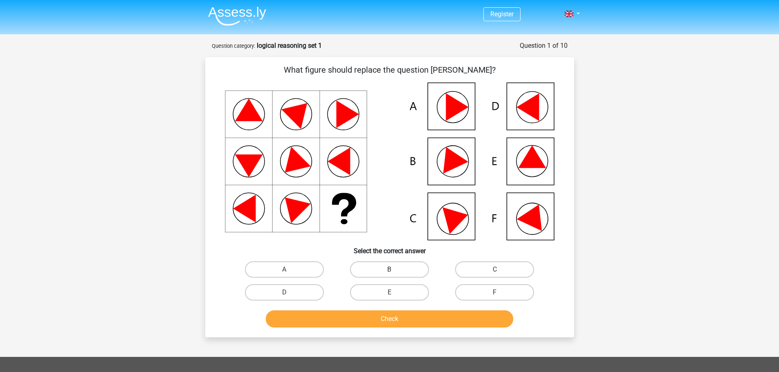
click at [416, 266] on label "B" at bounding box center [389, 270] width 79 height 16
click at [394, 270] on input "B" at bounding box center [391, 272] width 5 height 5
radio input "true"
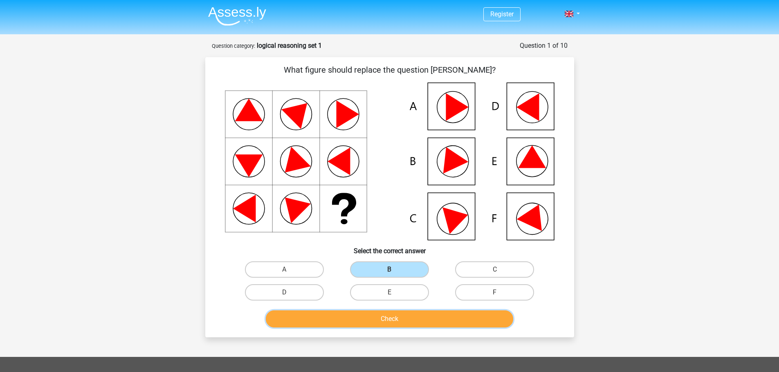
click at [392, 320] on button "Check" at bounding box center [389, 319] width 247 height 17
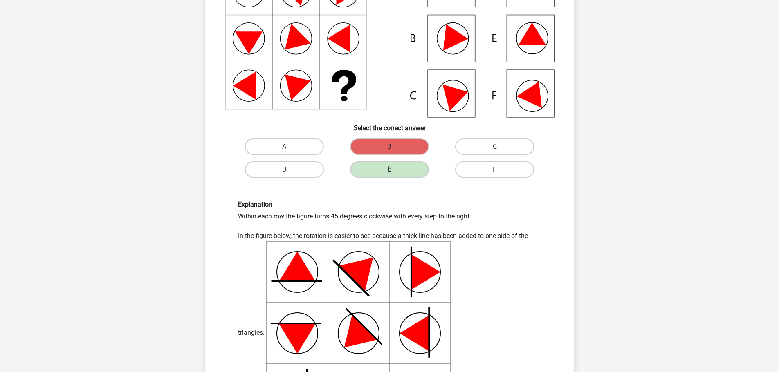
scroll to position [123, 0]
drag, startPoint x: 240, startPoint y: 217, endPoint x: 300, endPoint y: 217, distance: 60.5
click at [300, 217] on div "Explanation Within each row the figure turns 45 degrees clockwise with every st…" at bounding box center [390, 313] width 316 height 225
click at [320, 217] on div "Explanation Within each row the figure turns 45 degrees clockwise with every st…" at bounding box center [390, 313] width 316 height 225
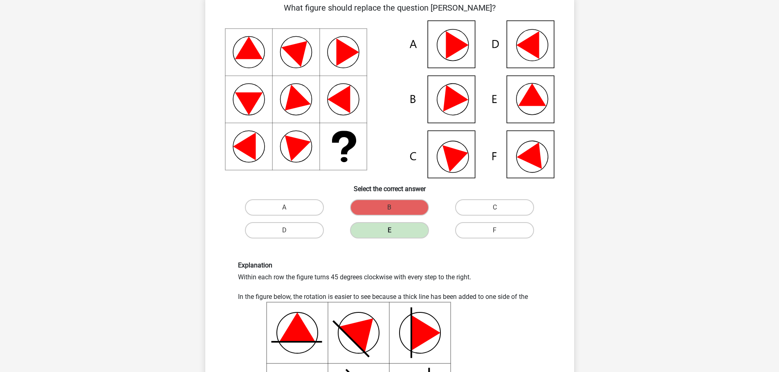
scroll to position [82, 0]
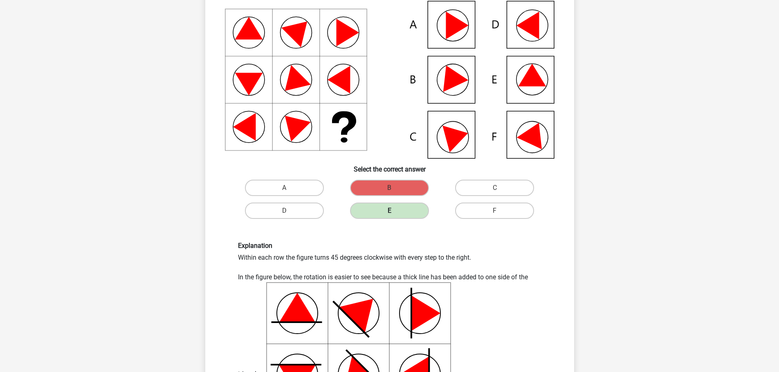
click at [423, 211] on label "E" at bounding box center [389, 211] width 79 height 16
click at [542, 79] on icon at bounding box center [389, 80] width 329 height 158
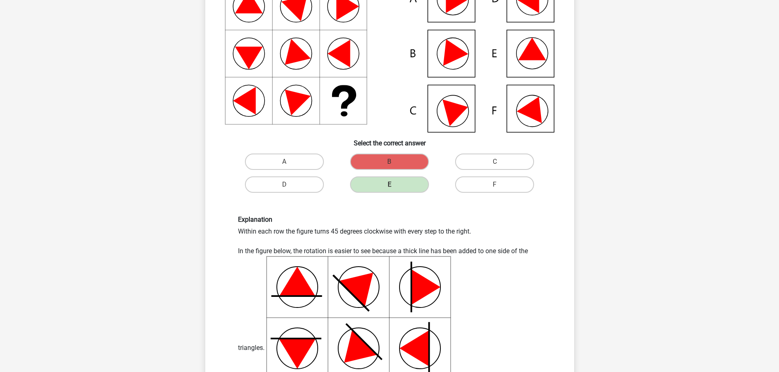
scroll to position [245, 0]
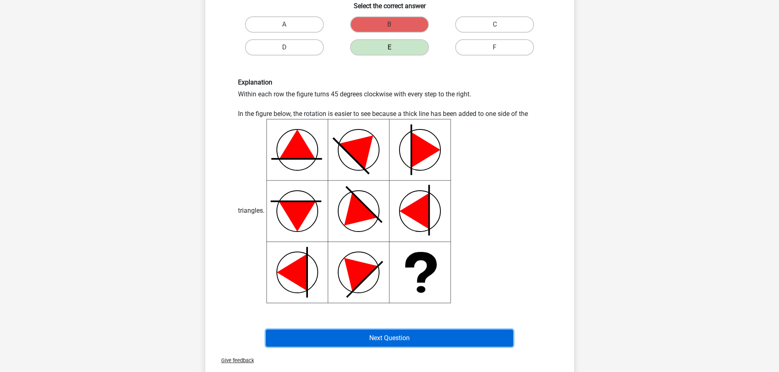
click at [405, 336] on button "Next Question" at bounding box center [389, 338] width 247 height 17
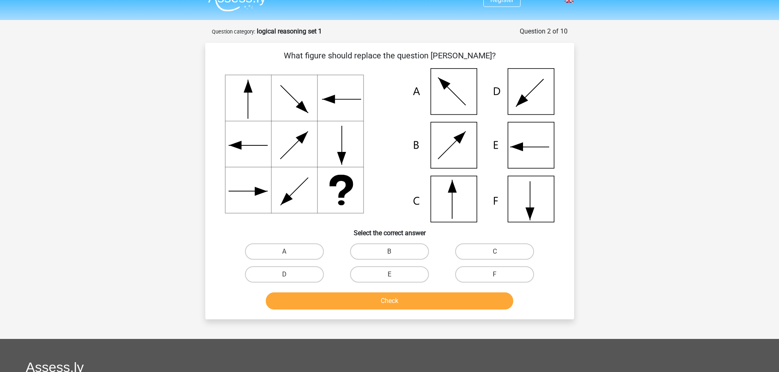
scroll to position [0, 0]
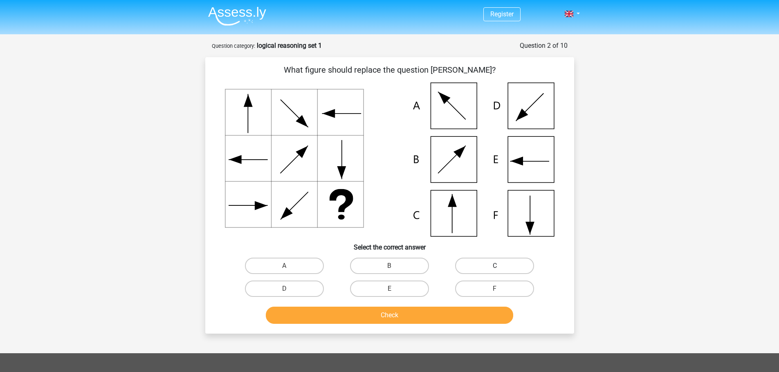
click at [497, 264] on label "C" at bounding box center [494, 266] width 79 height 16
click at [497, 266] on input "C" at bounding box center [497, 268] width 5 height 5
radio input "true"
click at [424, 310] on button "Check" at bounding box center [389, 315] width 247 height 17
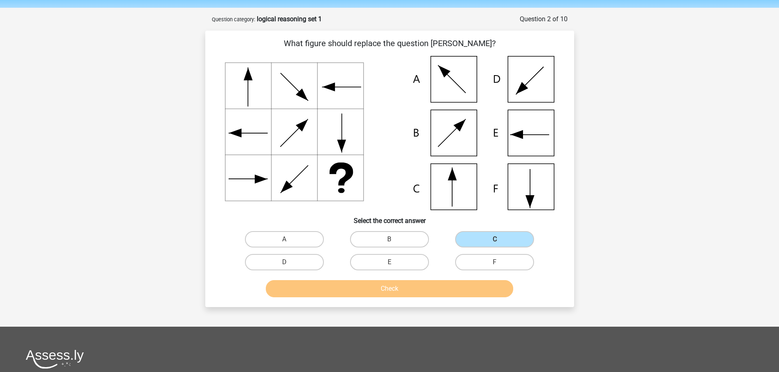
scroll to position [41, 0]
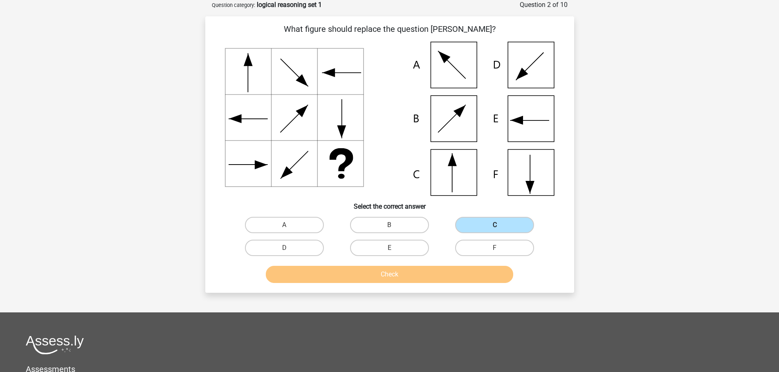
click at [485, 227] on label "C" at bounding box center [494, 225] width 79 height 16
click at [495, 227] on input "C" at bounding box center [497, 227] width 5 height 5
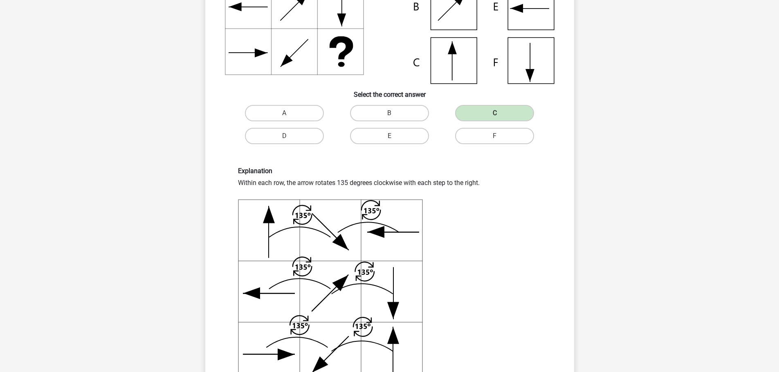
scroll to position [204, 0]
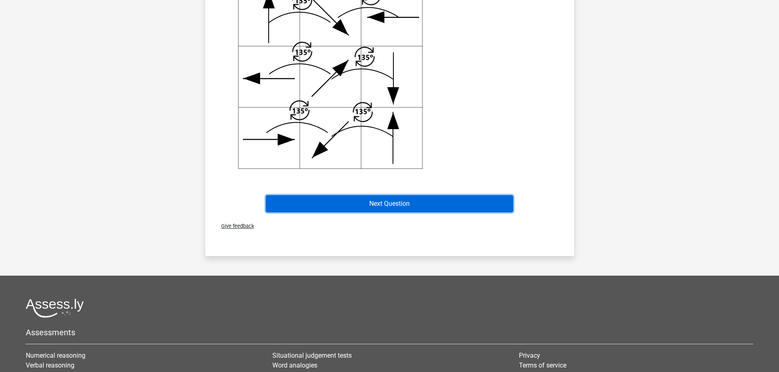
click at [392, 207] on button "Next Question" at bounding box center [389, 203] width 247 height 17
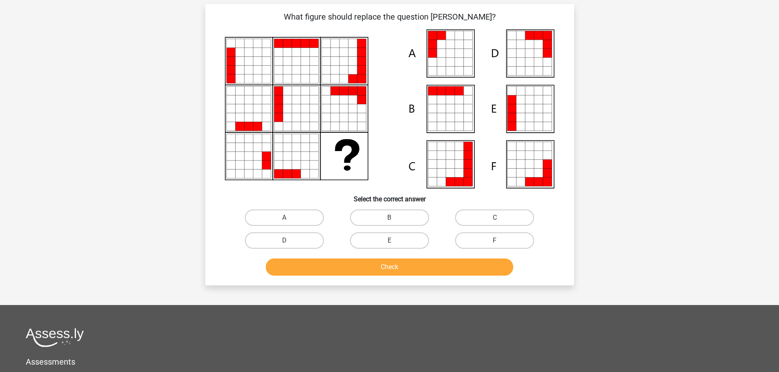
scroll to position [41, 0]
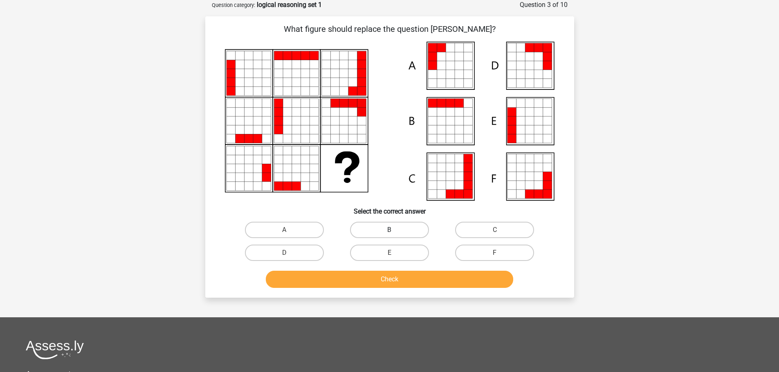
click at [403, 238] on label "B" at bounding box center [389, 230] width 79 height 16
click at [394, 235] on input "B" at bounding box center [391, 232] width 5 height 5
radio input "true"
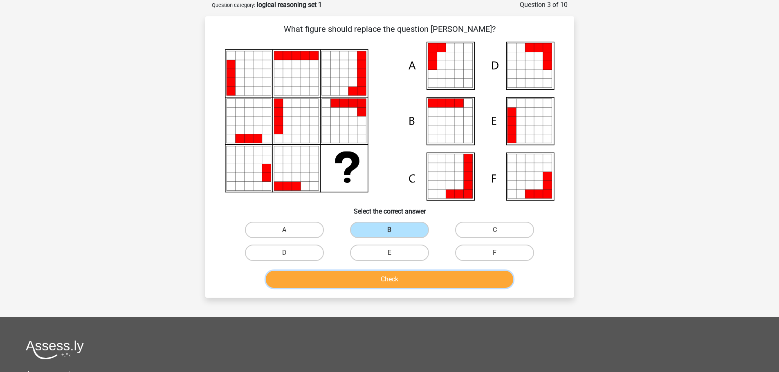
click at [398, 281] on button "Check" at bounding box center [389, 279] width 247 height 17
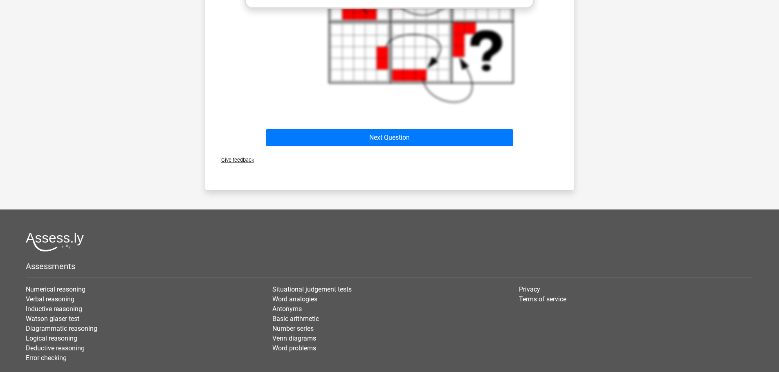
scroll to position [490, 0]
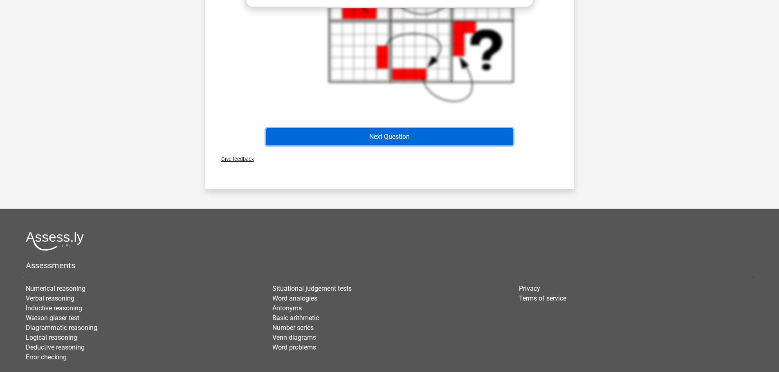
click at [374, 133] on button "Next Question" at bounding box center [389, 136] width 247 height 17
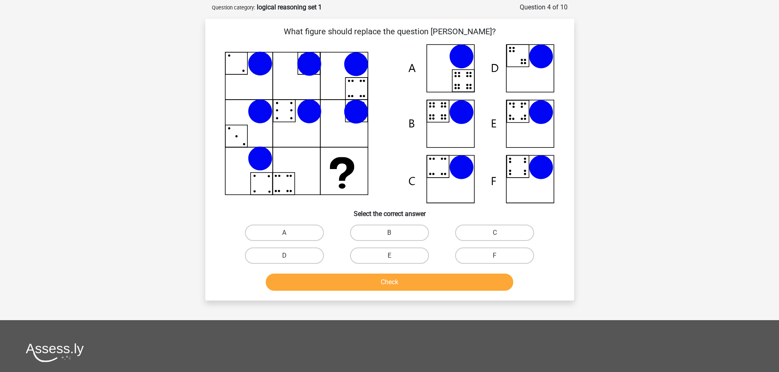
scroll to position [0, 0]
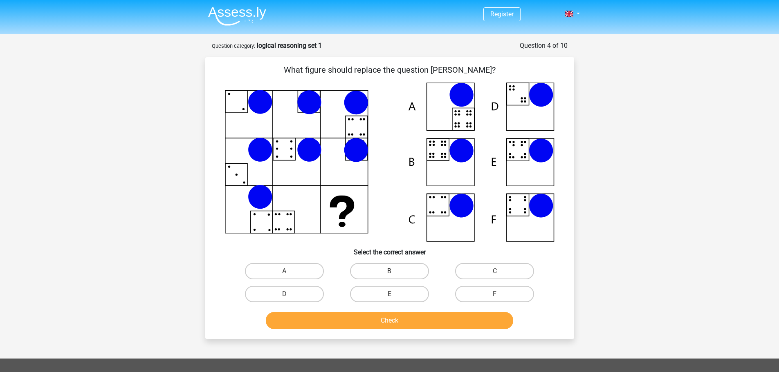
click at [228, 11] on img at bounding box center [237, 16] width 58 height 19
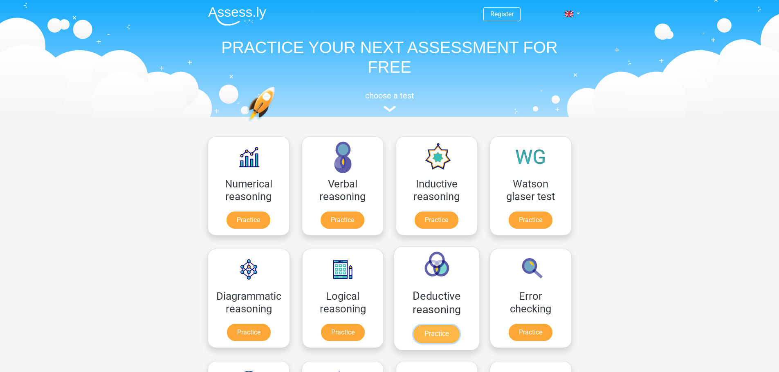
click at [430, 325] on link "Practice" at bounding box center [437, 334] width 46 height 18
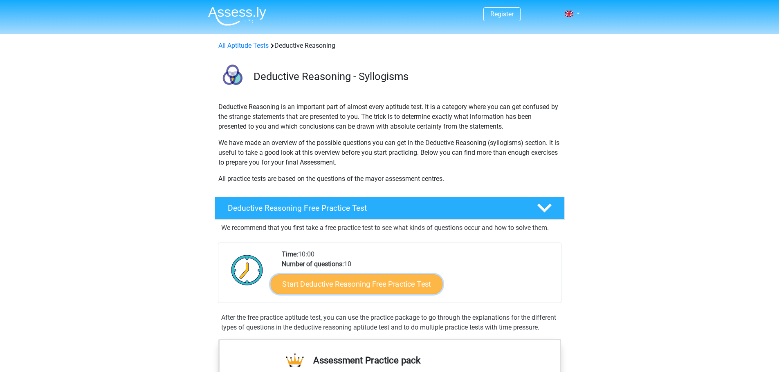
click at [367, 286] on link "Start Deductive Reasoning Free Practice Test" at bounding box center [356, 284] width 172 height 20
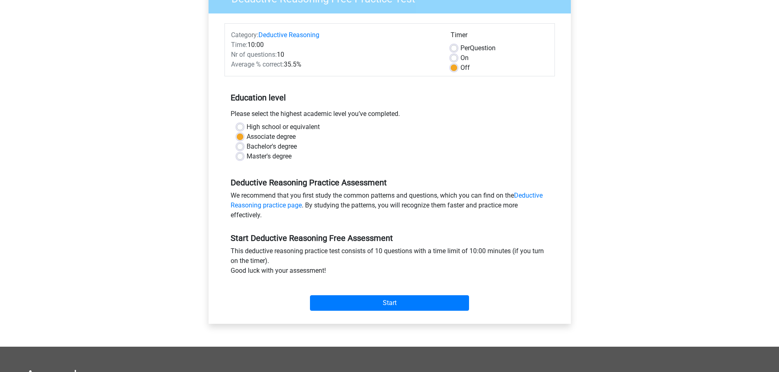
scroll to position [163, 0]
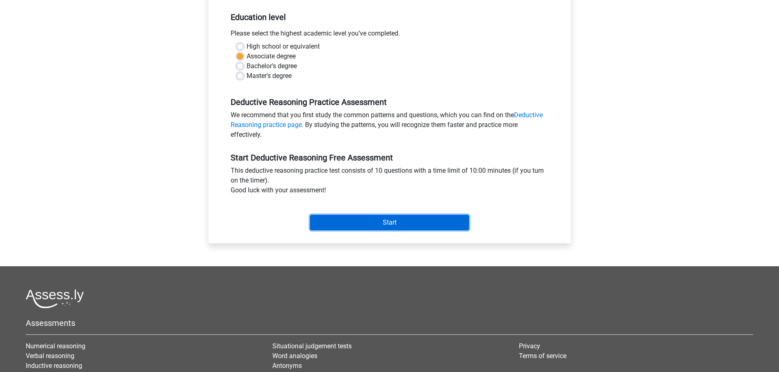
click at [365, 222] on input "Start" at bounding box center [389, 223] width 159 height 16
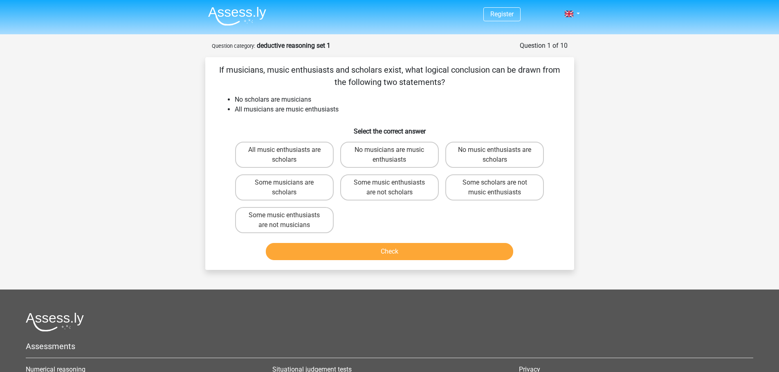
drag, startPoint x: 407, startPoint y: 70, endPoint x: 443, endPoint y: 86, distance: 39.5
click at [443, 86] on p "If musicians, music enthusiasts and scholars exist, what logical conclusion can…" at bounding box center [389, 76] width 343 height 25
drag, startPoint x: 235, startPoint y: 100, endPoint x: 311, endPoint y: 98, distance: 76.1
click at [311, 98] on li "No scholars are musicians" at bounding box center [398, 100] width 326 height 10
click at [232, 109] on ul "No scholars are musicians All musicians are music enthusiasts" at bounding box center [389, 105] width 343 height 20
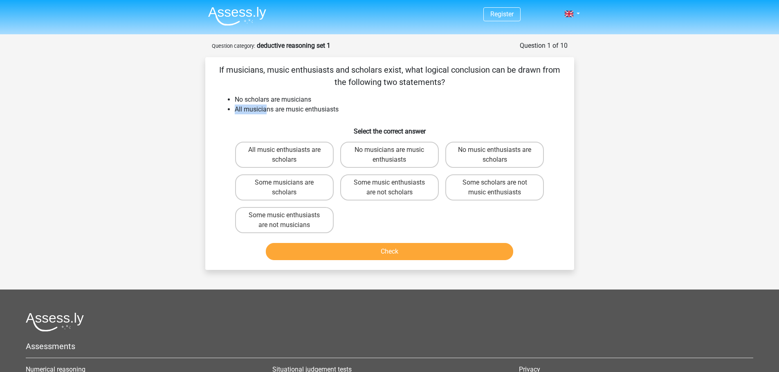
drag, startPoint x: 235, startPoint y: 110, endPoint x: 265, endPoint y: 109, distance: 30.3
click at [265, 109] on li "All musicians are music enthusiasts" at bounding box center [398, 110] width 326 height 10
drag, startPoint x: 278, startPoint y: 97, endPoint x: 323, endPoint y: 97, distance: 45.4
click at [323, 97] on li "No scholars are musicians" at bounding box center [398, 100] width 326 height 10
drag, startPoint x: 274, startPoint y: 109, endPoint x: 287, endPoint y: 101, distance: 14.7
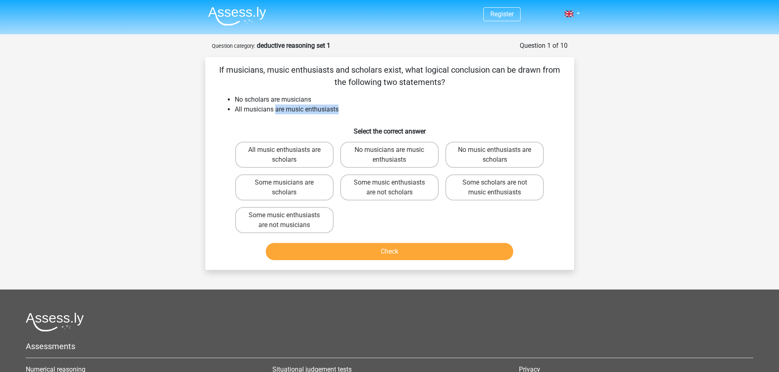
click at [336, 107] on li "All musicians are music enthusiasts" at bounding box center [398, 110] width 326 height 10
click at [274, 99] on li "No scholars are musicians" at bounding box center [398, 100] width 326 height 10
drag, startPoint x: 249, startPoint y: 110, endPoint x: 275, endPoint y: 110, distance: 27.0
click at [275, 110] on li "All musicians are music enthusiasts" at bounding box center [398, 110] width 326 height 10
drag, startPoint x: 281, startPoint y: 111, endPoint x: 339, endPoint y: 111, distance: 58.0
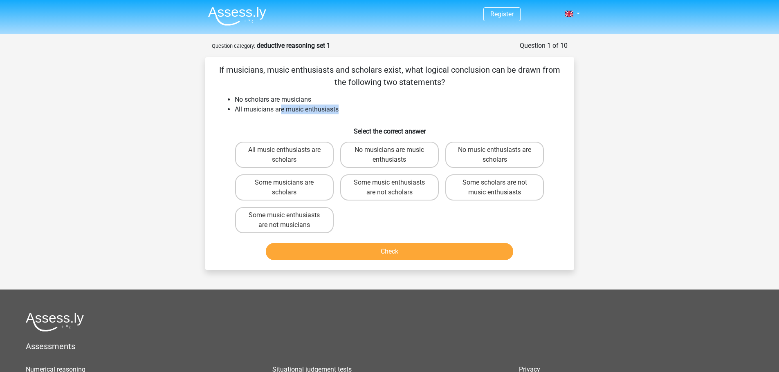
click at [339, 111] on li "All musicians are music enthusiasts" at bounding box center [398, 110] width 326 height 10
drag, startPoint x: 247, startPoint y: 98, endPoint x: 305, endPoint y: 96, distance: 58.1
click at [305, 96] on li "No scholars are musicians" at bounding box center [398, 100] width 326 height 10
click at [277, 146] on label "All music enthusiasts are scholars" at bounding box center [284, 155] width 99 height 26
click at [284, 150] on input "All music enthusiasts are scholars" at bounding box center [286, 152] width 5 height 5
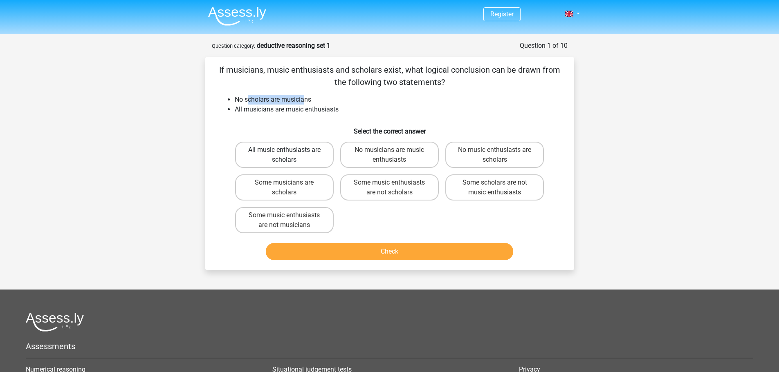
radio input "true"
click at [269, 128] on h6 "Select the correct answer" at bounding box center [389, 128] width 343 height 14
click at [265, 154] on label "All music enthusiasts are scholars" at bounding box center [284, 155] width 99 height 26
click at [284, 154] on input "All music enthusiasts are scholars" at bounding box center [286, 152] width 5 height 5
click at [261, 112] on li "All musicians are music enthusiasts" at bounding box center [398, 110] width 326 height 10
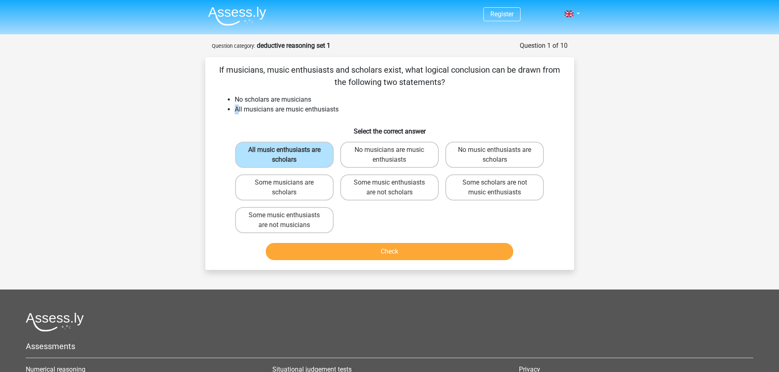
drag, startPoint x: 327, startPoint y: 102, endPoint x: 238, endPoint y: 110, distance: 89.4
click at [238, 110] on ul "No scholars are musicians All musicians are music enthusiasts" at bounding box center [389, 105] width 343 height 20
drag, startPoint x: 237, startPoint y: 100, endPoint x: 304, endPoint y: 99, distance: 67.1
click at [304, 99] on li "No scholars are musicians" at bounding box center [398, 100] width 326 height 10
click at [289, 123] on h6 "Select the correct answer" at bounding box center [389, 128] width 343 height 14
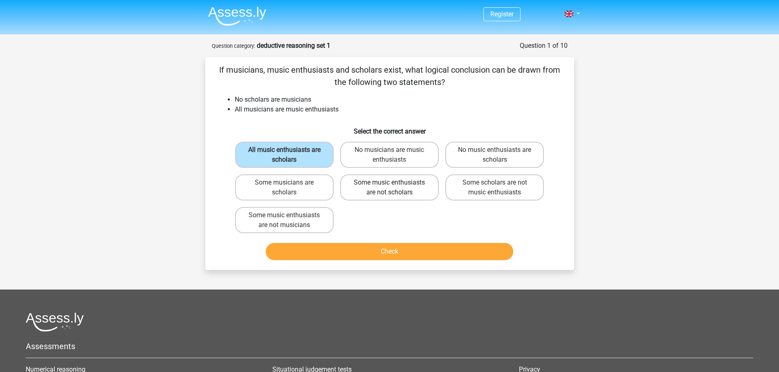
click at [403, 195] on label "Some music enthusiasts are not scholars" at bounding box center [389, 188] width 99 height 26
click at [394, 188] on input "Some music enthusiasts are not scholars" at bounding box center [391, 185] width 5 height 5
radio input "true"
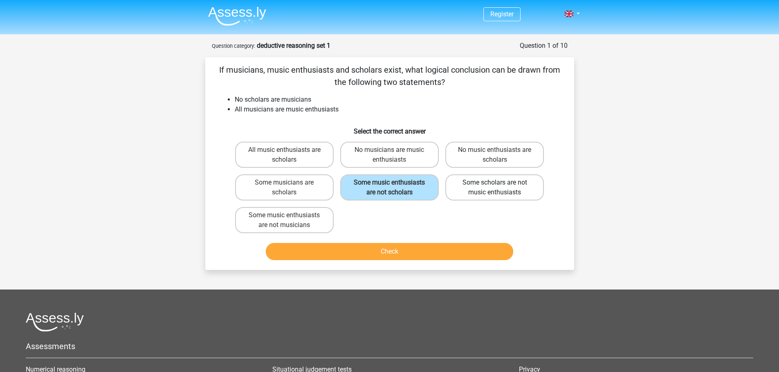
click at [480, 185] on label "Some scholars are not music enthusiasts" at bounding box center [494, 188] width 99 height 26
click at [495, 185] on input "Some scholars are not music enthusiasts" at bounding box center [497, 185] width 5 height 5
radio input "true"
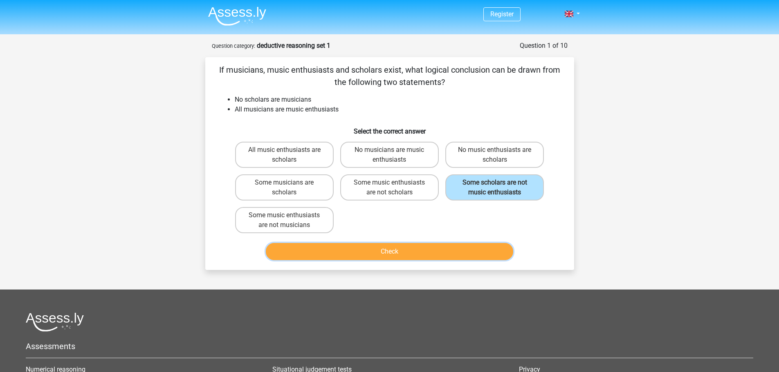
click at [408, 248] on button "Check" at bounding box center [389, 251] width 247 height 17
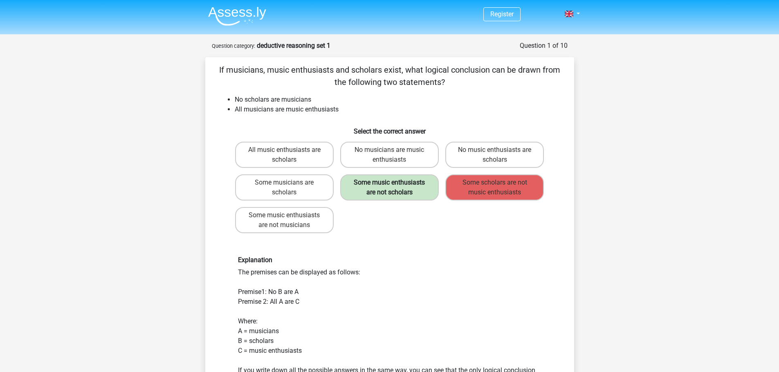
click at [371, 186] on label "Some music enthusiasts are not scholars" at bounding box center [389, 188] width 99 height 26
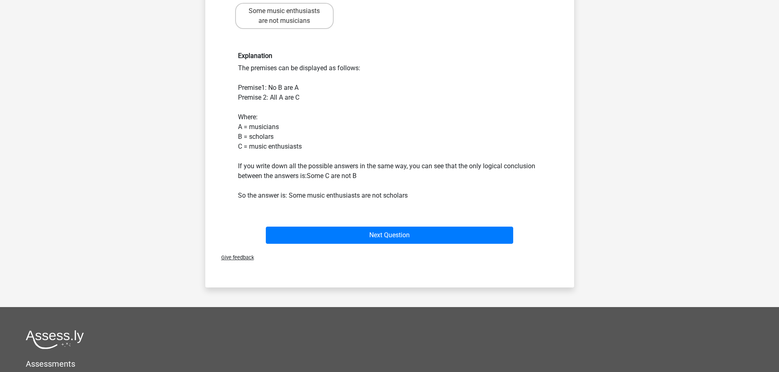
scroll to position [163, 0]
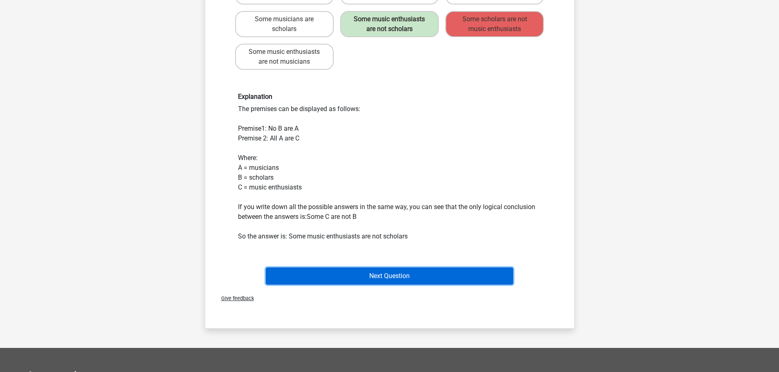
click at [370, 275] on button "Next Question" at bounding box center [389, 276] width 247 height 17
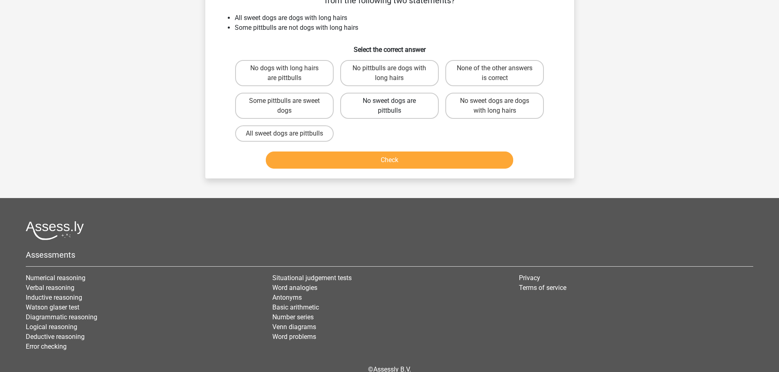
scroll to position [41, 0]
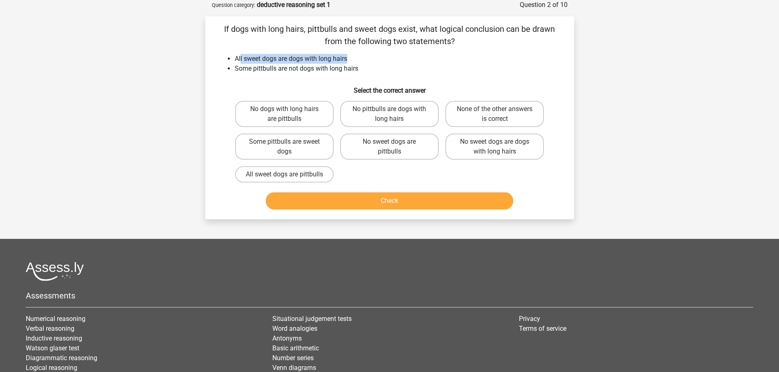
drag, startPoint x: 347, startPoint y: 58, endPoint x: 240, endPoint y: 58, distance: 107.9
click at [240, 58] on li "All sweet dogs are dogs with long hairs" at bounding box center [398, 59] width 326 height 10
click at [241, 66] on li "Some pittbulls are not dogs with long hairs" at bounding box center [398, 69] width 326 height 10
click at [287, 69] on li "Some pittbulls are not dogs with long hairs" at bounding box center [398, 69] width 326 height 10
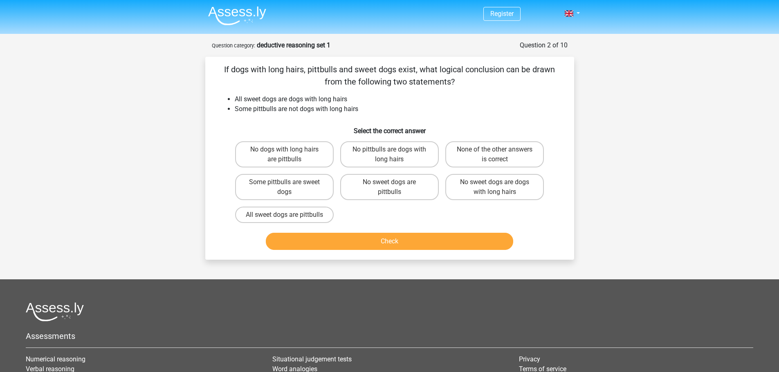
scroll to position [0, 0]
click at [311, 181] on label "Some pittbulls are sweet dogs" at bounding box center [284, 188] width 99 height 26
click at [289, 183] on input "Some pittbulls are sweet dogs" at bounding box center [286, 185] width 5 height 5
radio input "true"
click at [369, 251] on button "Check" at bounding box center [389, 241] width 247 height 17
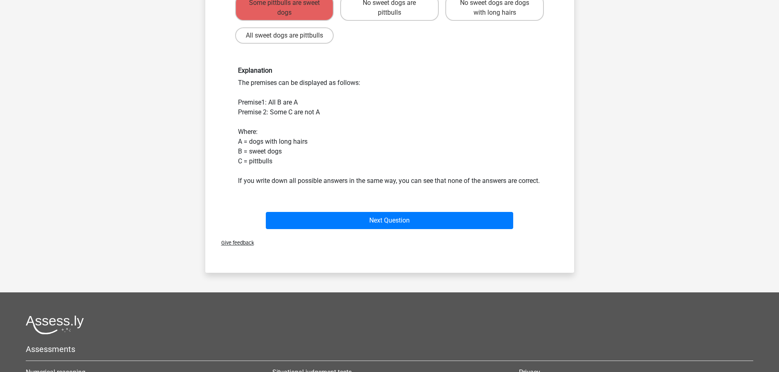
scroll to position [245, 0]
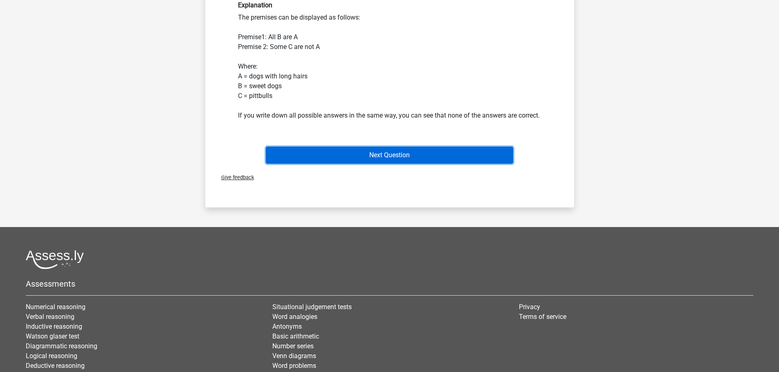
click at [363, 164] on button "Next Question" at bounding box center [389, 155] width 247 height 17
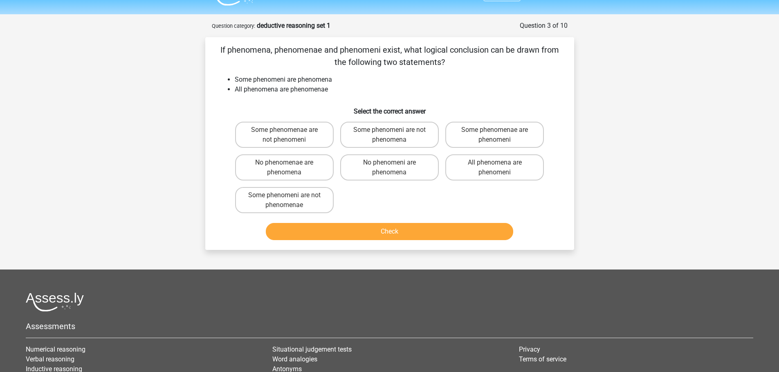
scroll to position [0, 0]
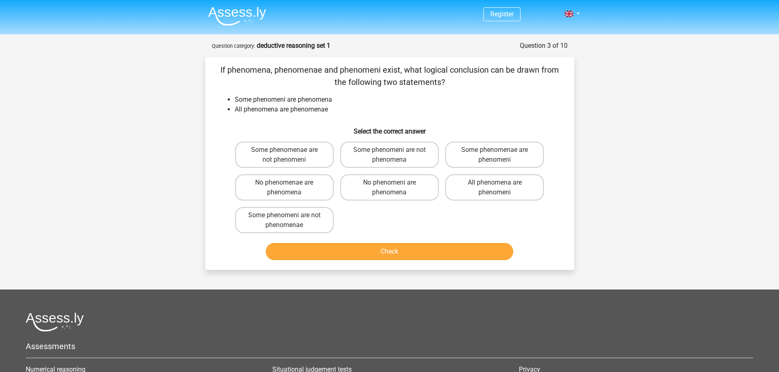
click at [244, 18] on img at bounding box center [237, 16] width 58 height 19
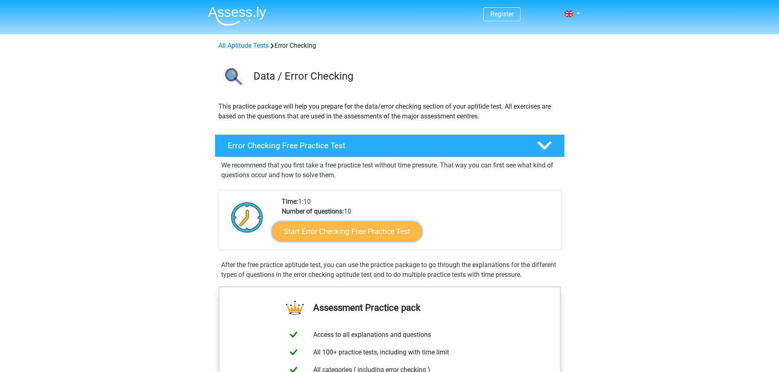
click at [308, 238] on link "Start Error Checking Free Practice Test" at bounding box center [347, 232] width 150 height 20
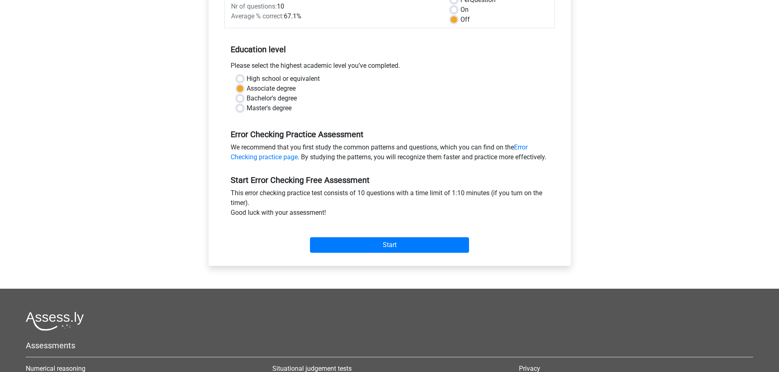
scroll to position [204, 0]
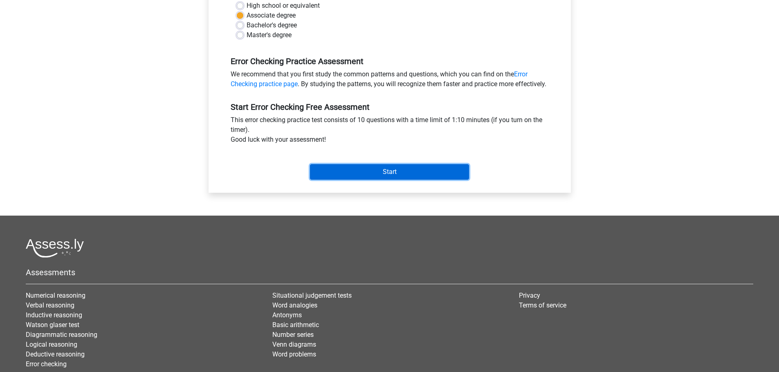
click at [378, 180] on input "Start" at bounding box center [389, 172] width 159 height 16
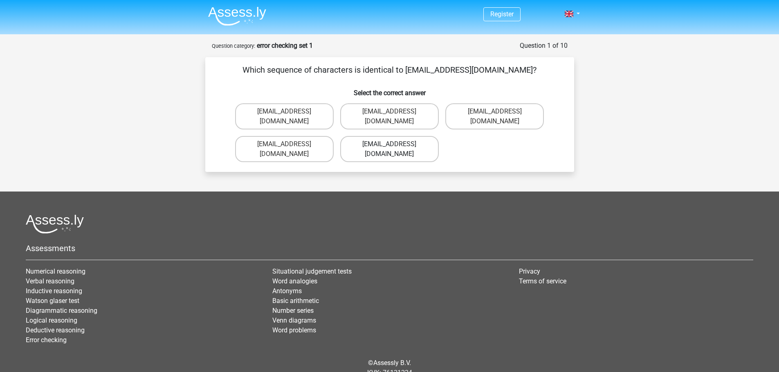
click at [396, 136] on label "[EMAIL_ADDRESS][DOMAIN_NAME]" at bounding box center [389, 149] width 99 height 26
click at [394, 144] on input "[EMAIL_ADDRESS][DOMAIN_NAME]" at bounding box center [391, 146] width 5 height 5
radio input "true"
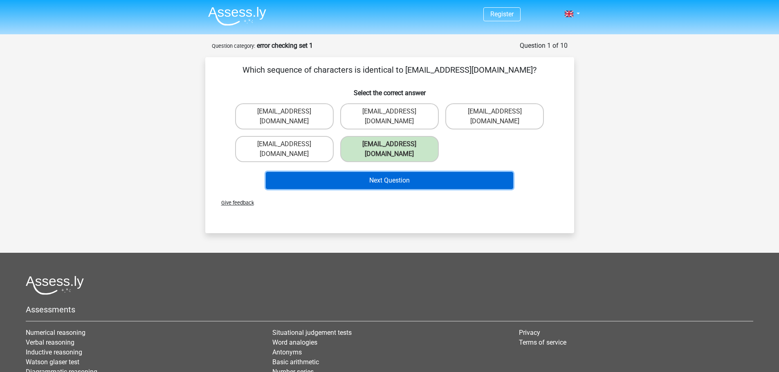
click at [392, 172] on button "Next Question" at bounding box center [389, 180] width 247 height 17
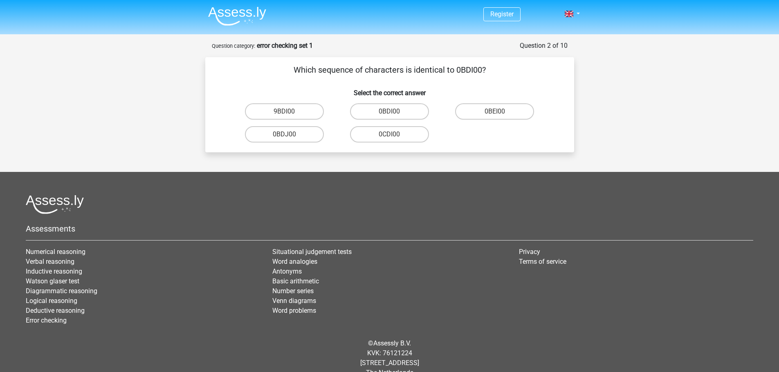
scroll to position [16, 0]
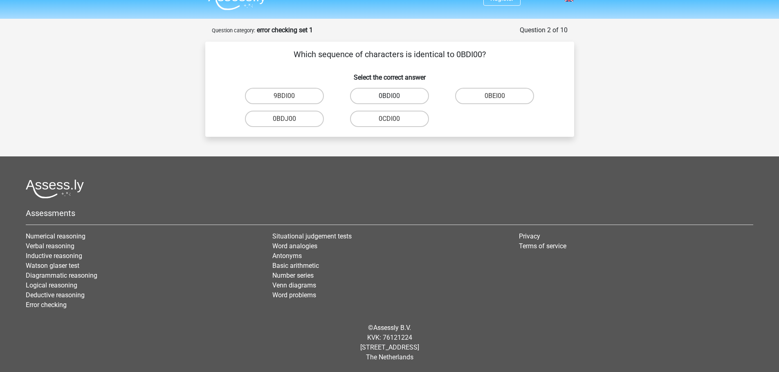
click at [365, 93] on label "0BDI00" at bounding box center [389, 96] width 79 height 16
click at [389, 96] on input "0BDI00" at bounding box center [391, 98] width 5 height 5
radio input "true"
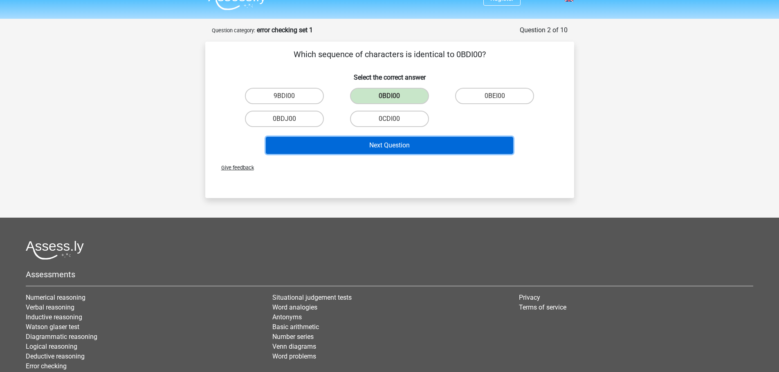
click at [408, 137] on button "Next Question" at bounding box center [389, 145] width 247 height 17
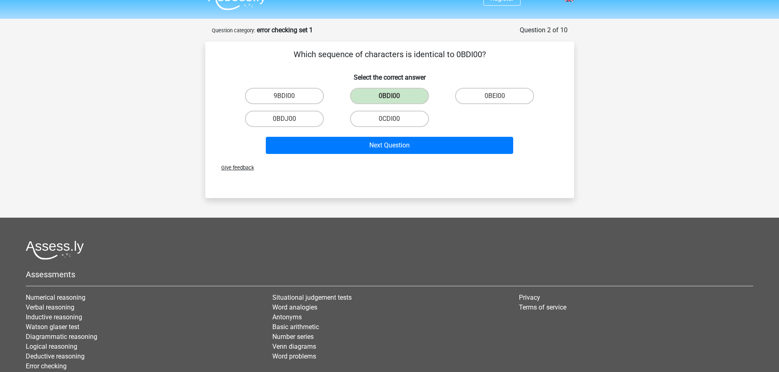
scroll to position [35, 0]
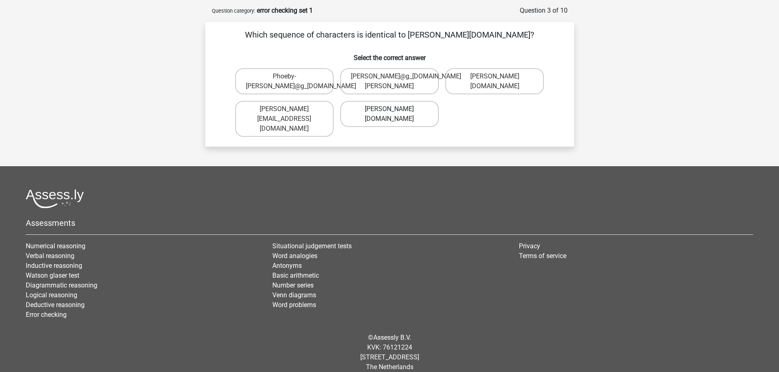
click at [361, 111] on label "Phoebe-Patterson@g_mail.gr" at bounding box center [389, 114] width 99 height 26
click at [389, 111] on input "Phoebe-Patterson@g_mail.gr" at bounding box center [391, 111] width 5 height 5
radio input "true"
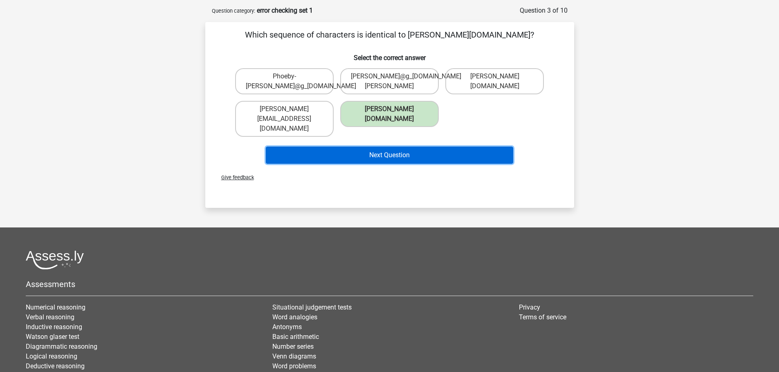
click at [412, 147] on button "Next Question" at bounding box center [389, 155] width 247 height 17
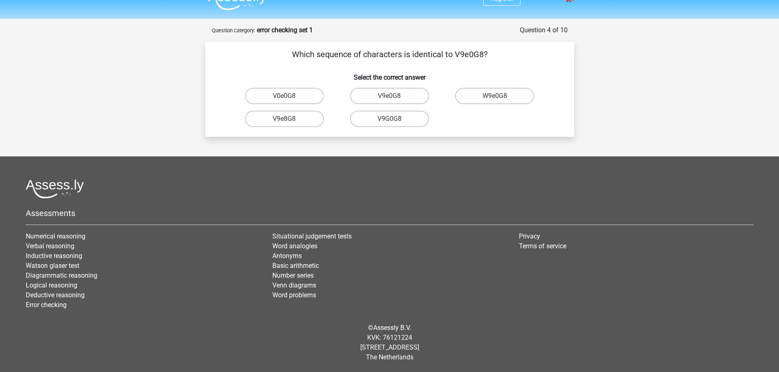
scroll to position [0, 0]
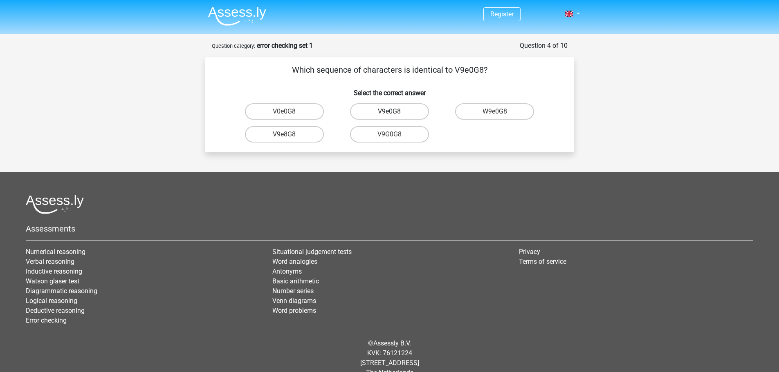
click at [392, 103] on label "V9e0G8" at bounding box center [389, 111] width 79 height 16
click at [392, 112] on input "V9e0G8" at bounding box center [391, 114] width 5 height 5
radio input "true"
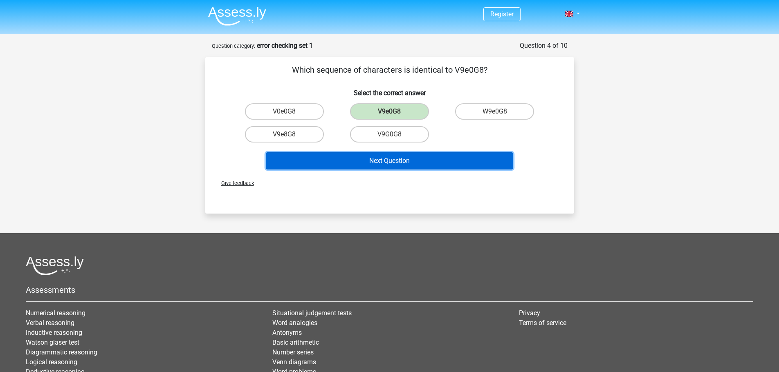
click at [392, 160] on button "Next Question" at bounding box center [389, 160] width 247 height 17
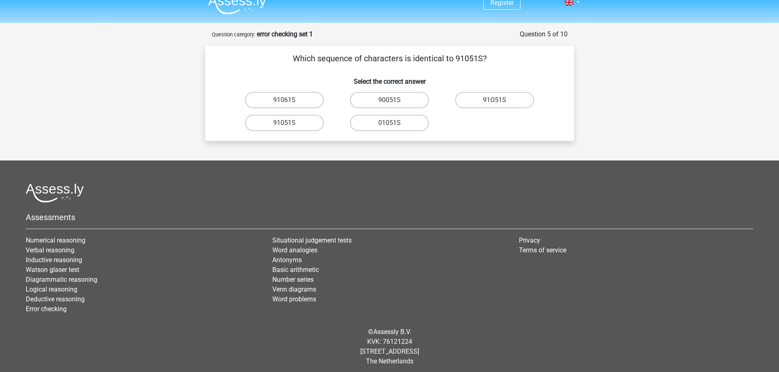
scroll to position [16, 0]
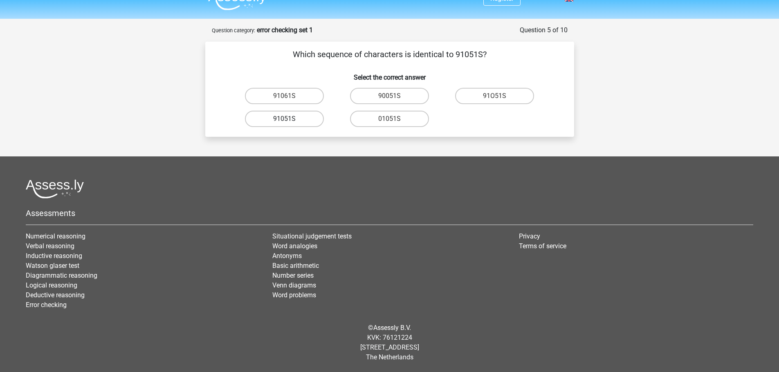
click at [311, 120] on label "91051S" at bounding box center [284, 119] width 79 height 16
click at [289, 120] on input "91051S" at bounding box center [286, 121] width 5 height 5
radio input "true"
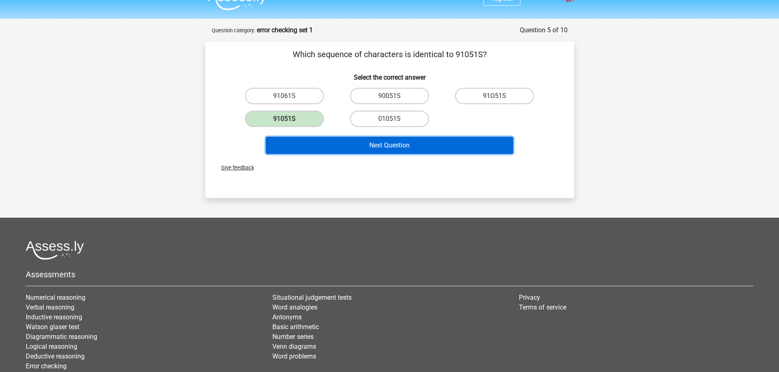
click at [388, 144] on button "Next Question" at bounding box center [389, 145] width 247 height 17
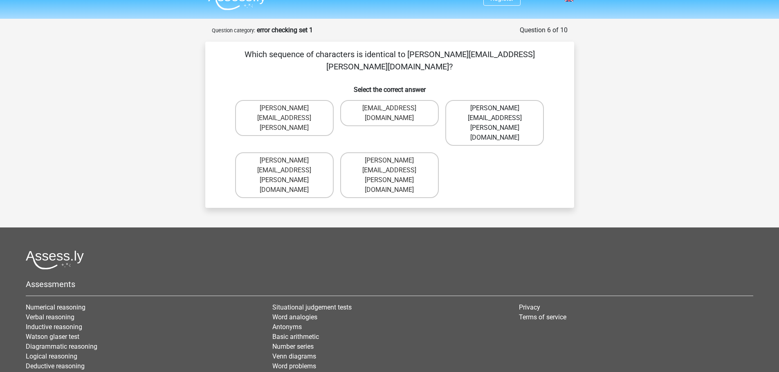
click at [513, 100] on label "Connor.Paterson@mailme.com" at bounding box center [494, 123] width 99 height 46
click at [500, 108] on input "Connor.Paterson@mailme.com" at bounding box center [497, 110] width 5 height 5
radio input "true"
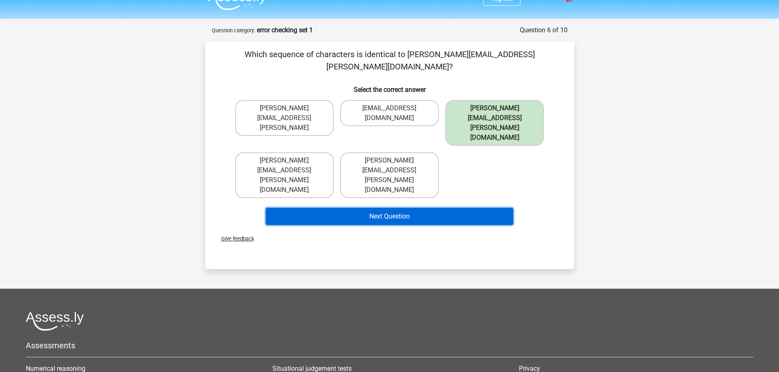
click at [437, 208] on button "Next Question" at bounding box center [389, 216] width 247 height 17
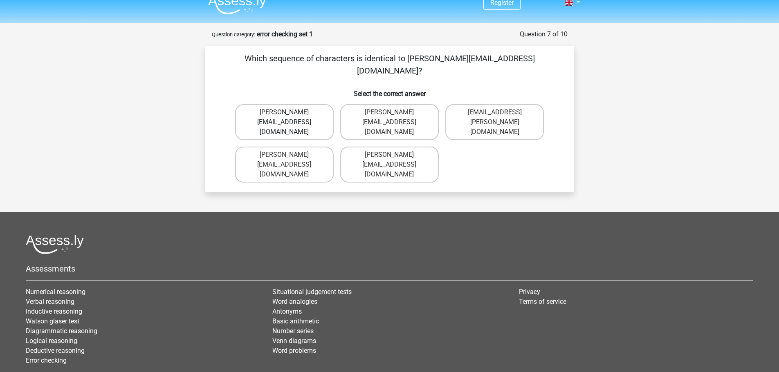
scroll to position [0, 0]
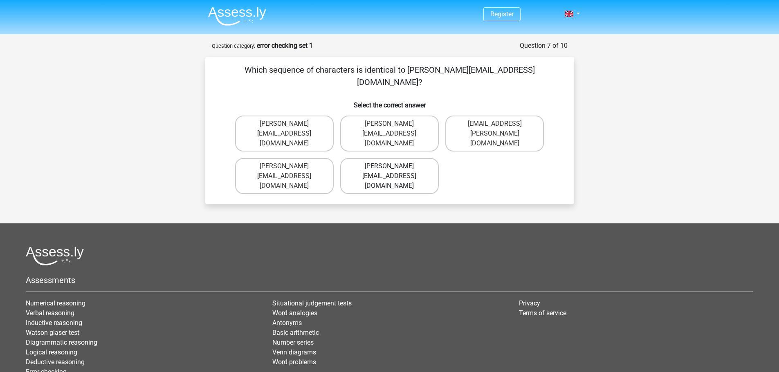
click at [382, 158] on label "Ava-Carroll@mailme.uk.com" at bounding box center [389, 176] width 99 height 36
click at [389, 166] on input "Ava-Carroll@mailme.uk.com" at bounding box center [391, 168] width 5 height 5
radio input "true"
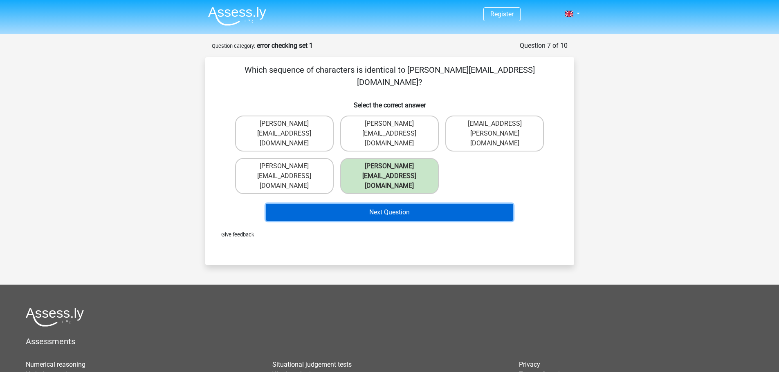
click at [407, 204] on button "Next Question" at bounding box center [389, 212] width 247 height 17
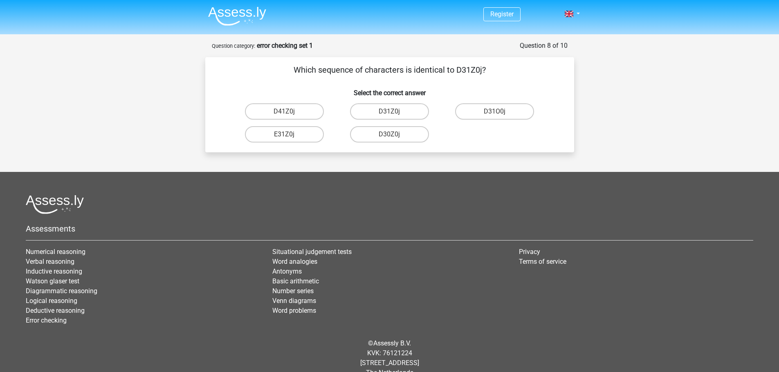
scroll to position [16, 0]
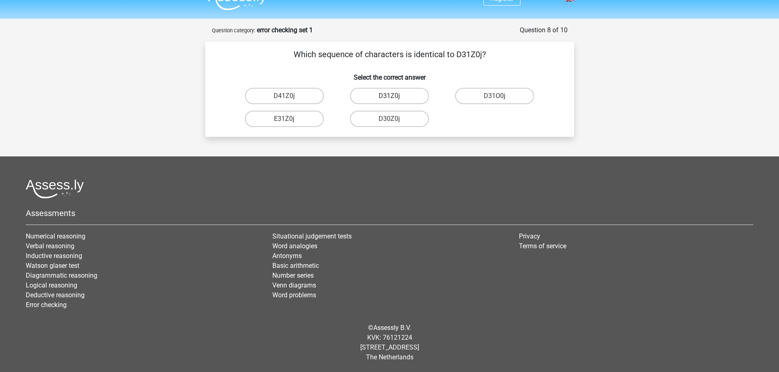
click at [399, 98] on label "D31Z0j" at bounding box center [389, 96] width 79 height 16
click at [394, 98] on input "D31Z0j" at bounding box center [391, 98] width 5 height 5
radio input "true"
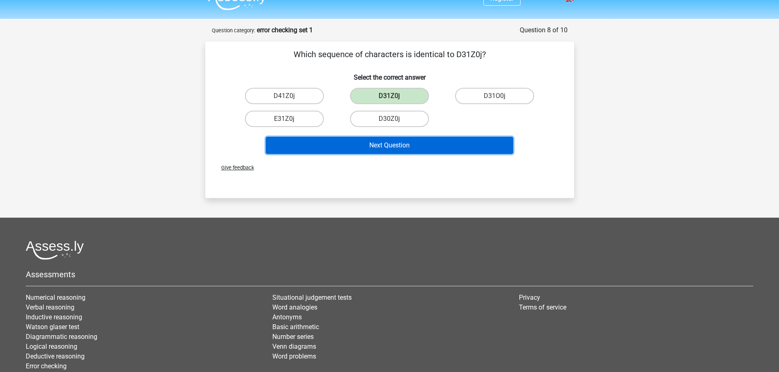
click at [400, 149] on button "Next Question" at bounding box center [389, 145] width 247 height 17
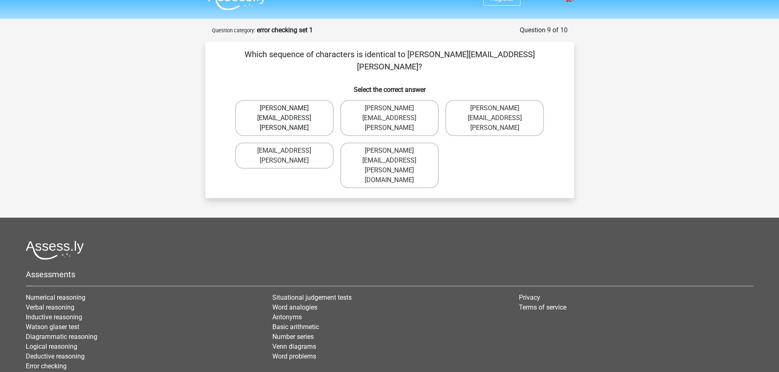
click at [294, 100] on label "Arthur.Bradley@mailme.coo" at bounding box center [284, 118] width 99 height 36
click at [289, 108] on input "Arthur.Bradley@mailme.coo" at bounding box center [286, 110] width 5 height 5
radio input "true"
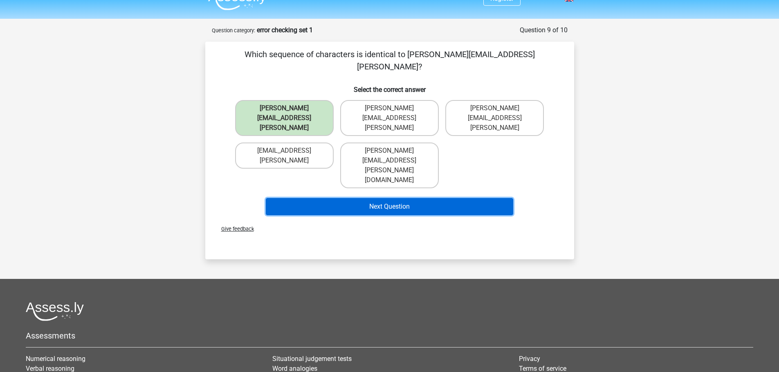
click at [352, 198] on button "Next Question" at bounding box center [389, 206] width 247 height 17
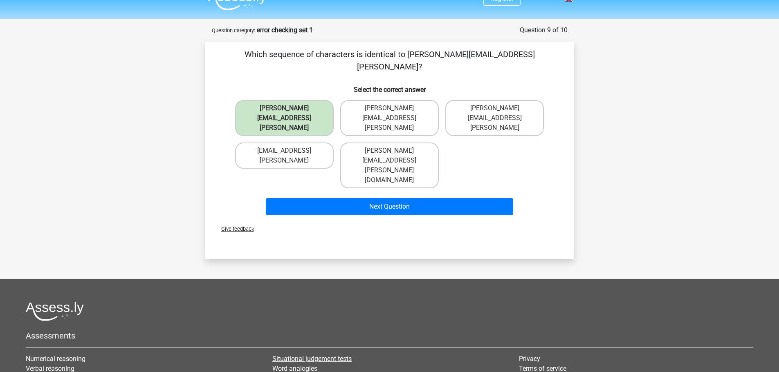
scroll to position [25, 0]
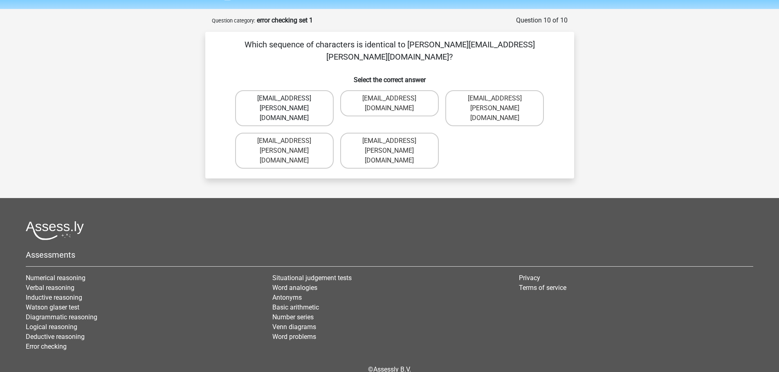
click at [298, 90] on label "Theo+Sadler@Gmail.uk.com" at bounding box center [284, 108] width 99 height 36
click at [289, 99] on input "Theo+Sadler@Gmail.uk.com" at bounding box center [286, 101] width 5 height 5
radio input "true"
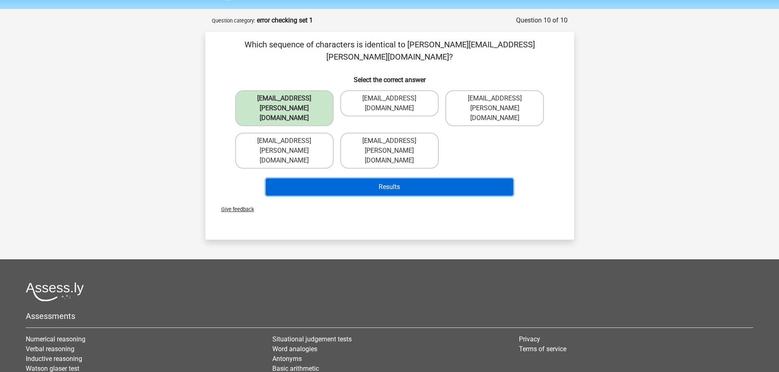
click at [375, 179] on button "Results" at bounding box center [389, 187] width 247 height 17
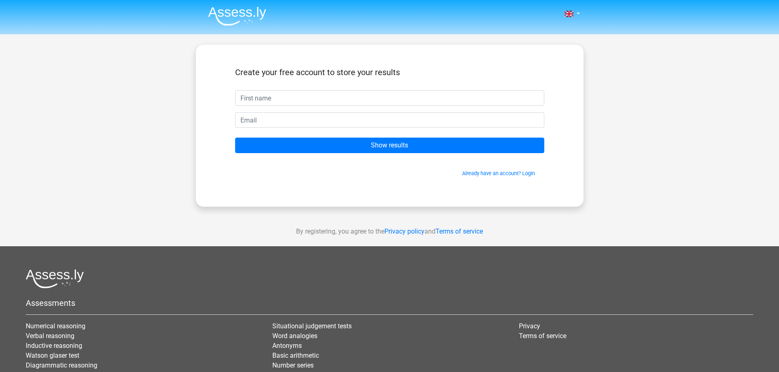
click at [228, 10] on img at bounding box center [237, 16] width 58 height 19
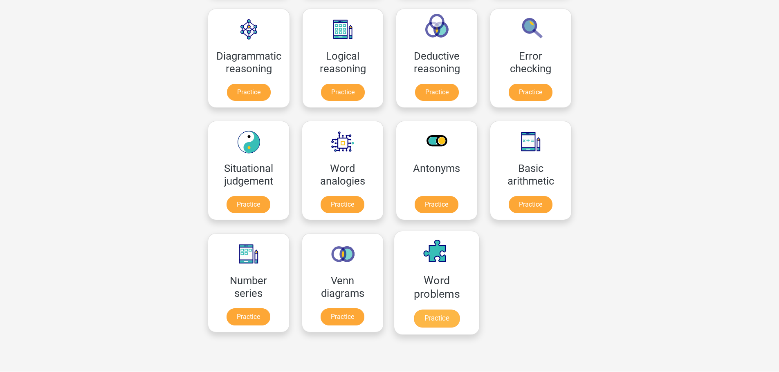
scroll to position [249, 0]
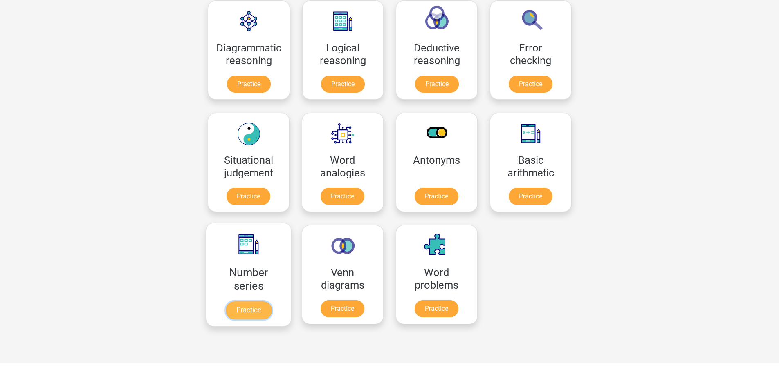
click at [239, 308] on link "Practice" at bounding box center [248, 311] width 46 height 18
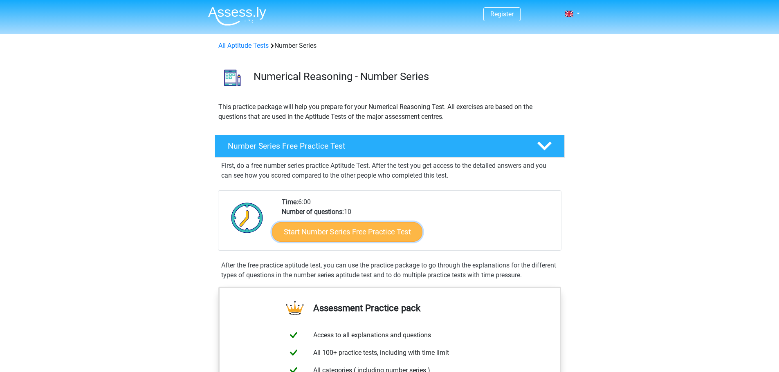
click at [349, 228] on link "Start Number Series Free Practice Test" at bounding box center [347, 232] width 150 height 20
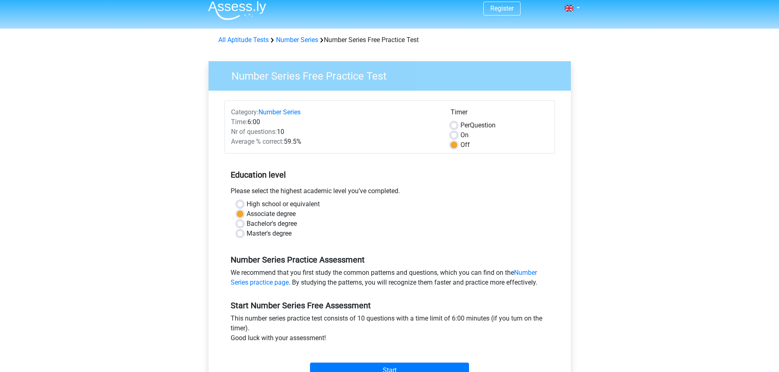
scroll to position [82, 0]
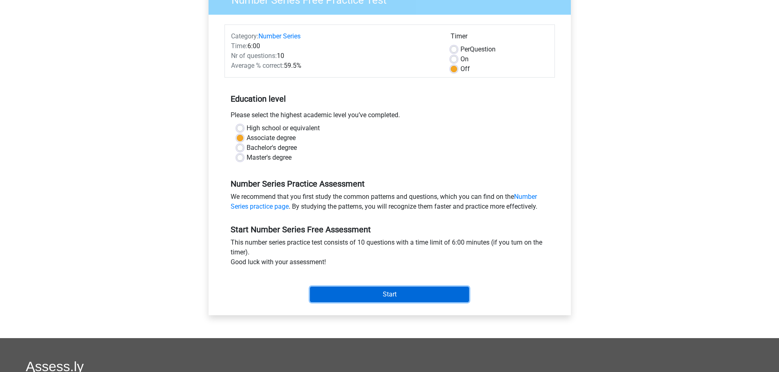
click at [390, 289] on input "Start" at bounding box center [389, 295] width 159 height 16
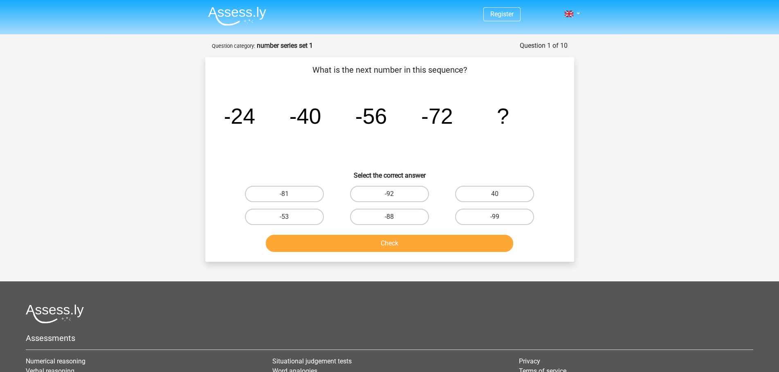
click at [334, 202] on div "-88" at bounding box center [284, 194] width 99 height 16
click at [391, 213] on label "-88" at bounding box center [389, 217] width 79 height 16
click at [391, 217] on input "-88" at bounding box center [391, 219] width 5 height 5
radio input "true"
click at [391, 242] on button "Check" at bounding box center [389, 243] width 247 height 17
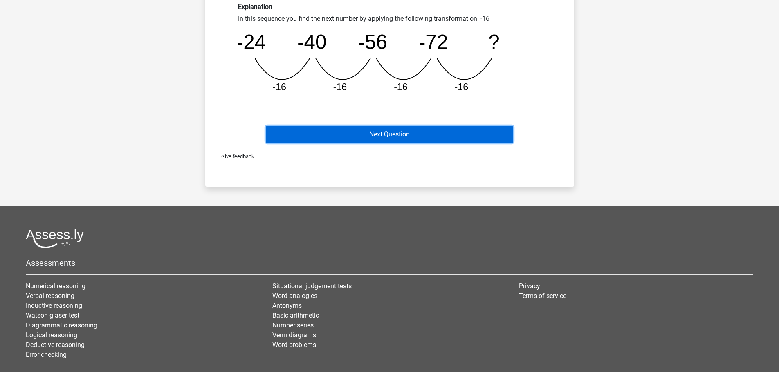
click at [390, 131] on button "Next Question" at bounding box center [389, 134] width 247 height 17
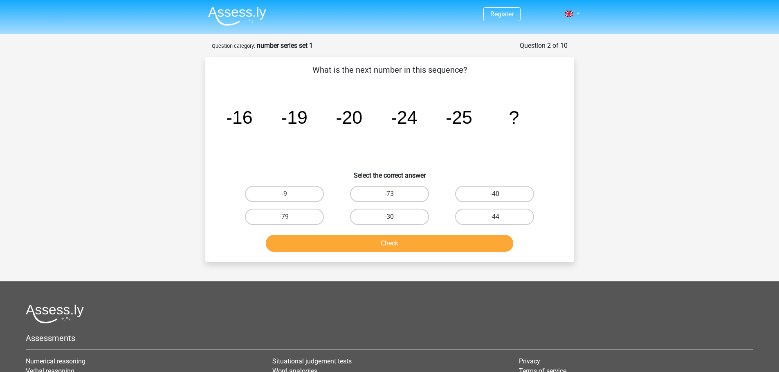
click at [373, 222] on label "-30" at bounding box center [389, 217] width 79 height 16
click at [389, 222] on input "-30" at bounding box center [391, 219] width 5 height 5
radio input "true"
click at [376, 245] on button "Check" at bounding box center [389, 243] width 247 height 17
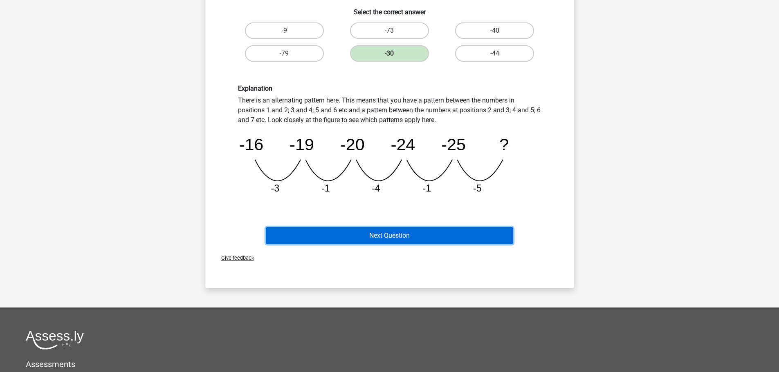
click at [374, 230] on button "Next Question" at bounding box center [389, 235] width 247 height 17
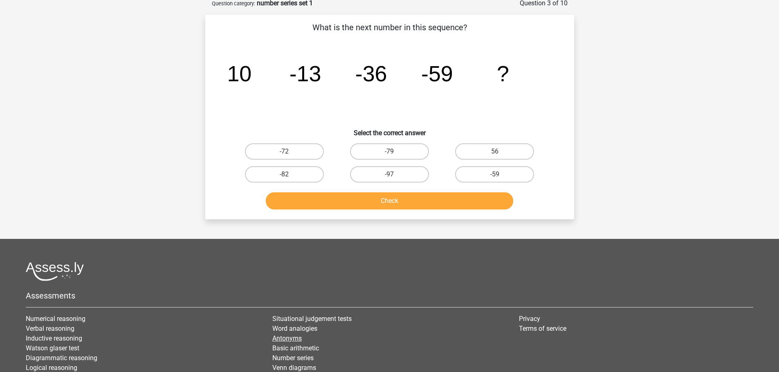
scroll to position [41, 0]
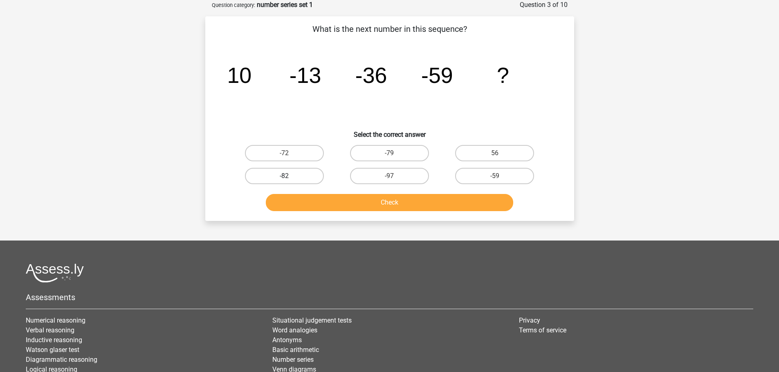
click at [303, 176] on label "-82" at bounding box center [284, 176] width 79 height 16
click at [289, 176] on input "-82" at bounding box center [286, 178] width 5 height 5
radio input "true"
click at [337, 201] on button "Check" at bounding box center [389, 202] width 247 height 17
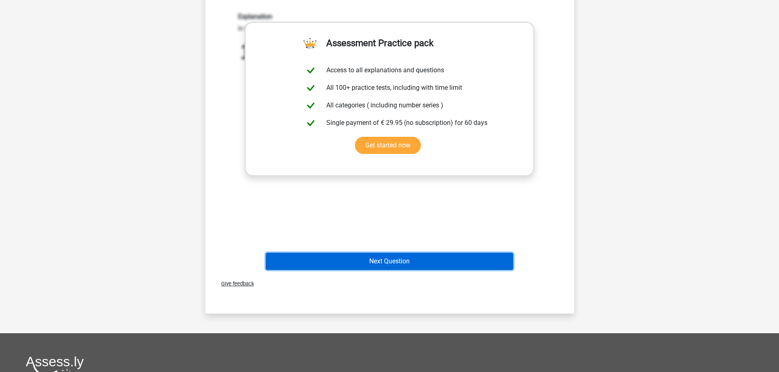
click at [394, 259] on button "Next Question" at bounding box center [389, 261] width 247 height 17
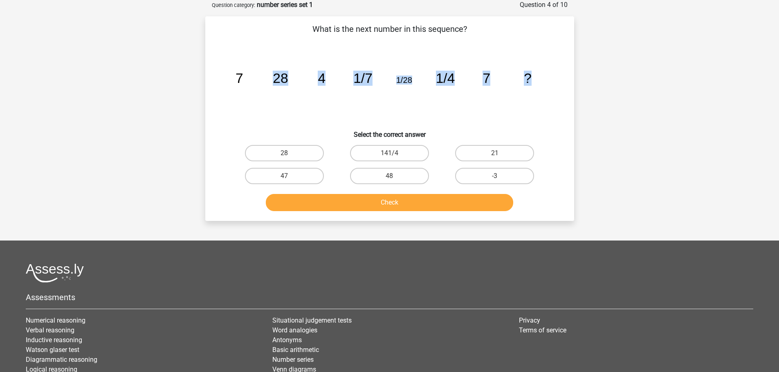
drag, startPoint x: 560, startPoint y: 67, endPoint x: 159, endPoint y: 54, distance: 400.8
click at [165, 53] on div "Register Nederlands English" at bounding box center [389, 207] width 779 height 497
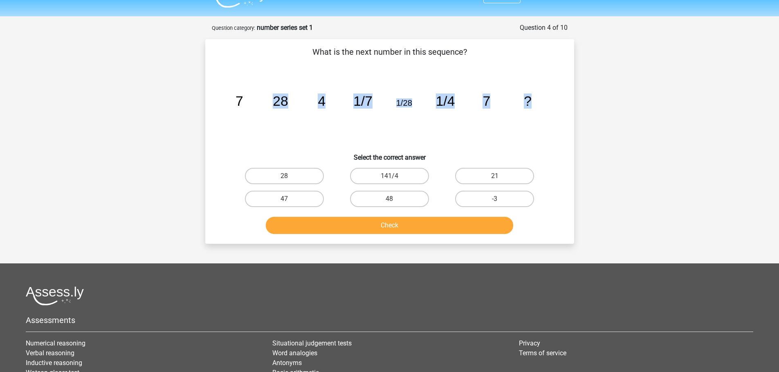
scroll to position [0, 0]
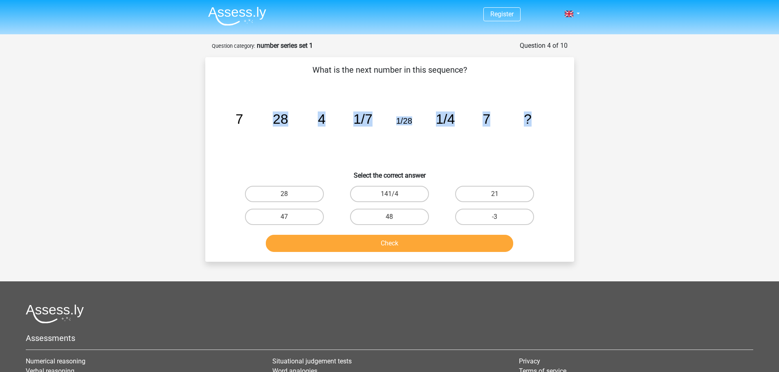
click at [247, 9] on img at bounding box center [237, 16] width 58 height 19
